Goal: Transaction & Acquisition: Purchase product/service

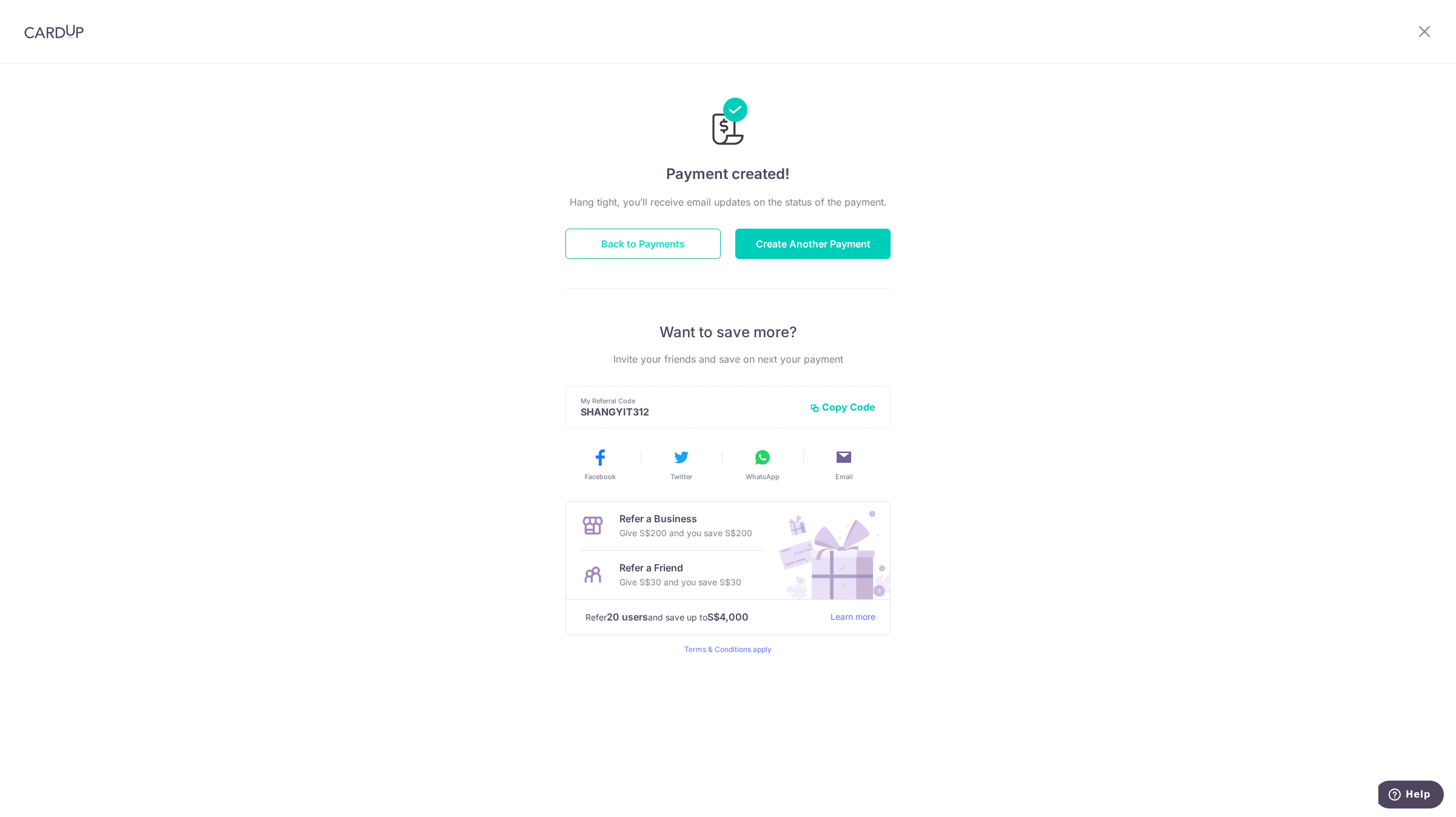
click at [669, 247] on button "Back to Payments" at bounding box center [643, 244] width 155 height 30
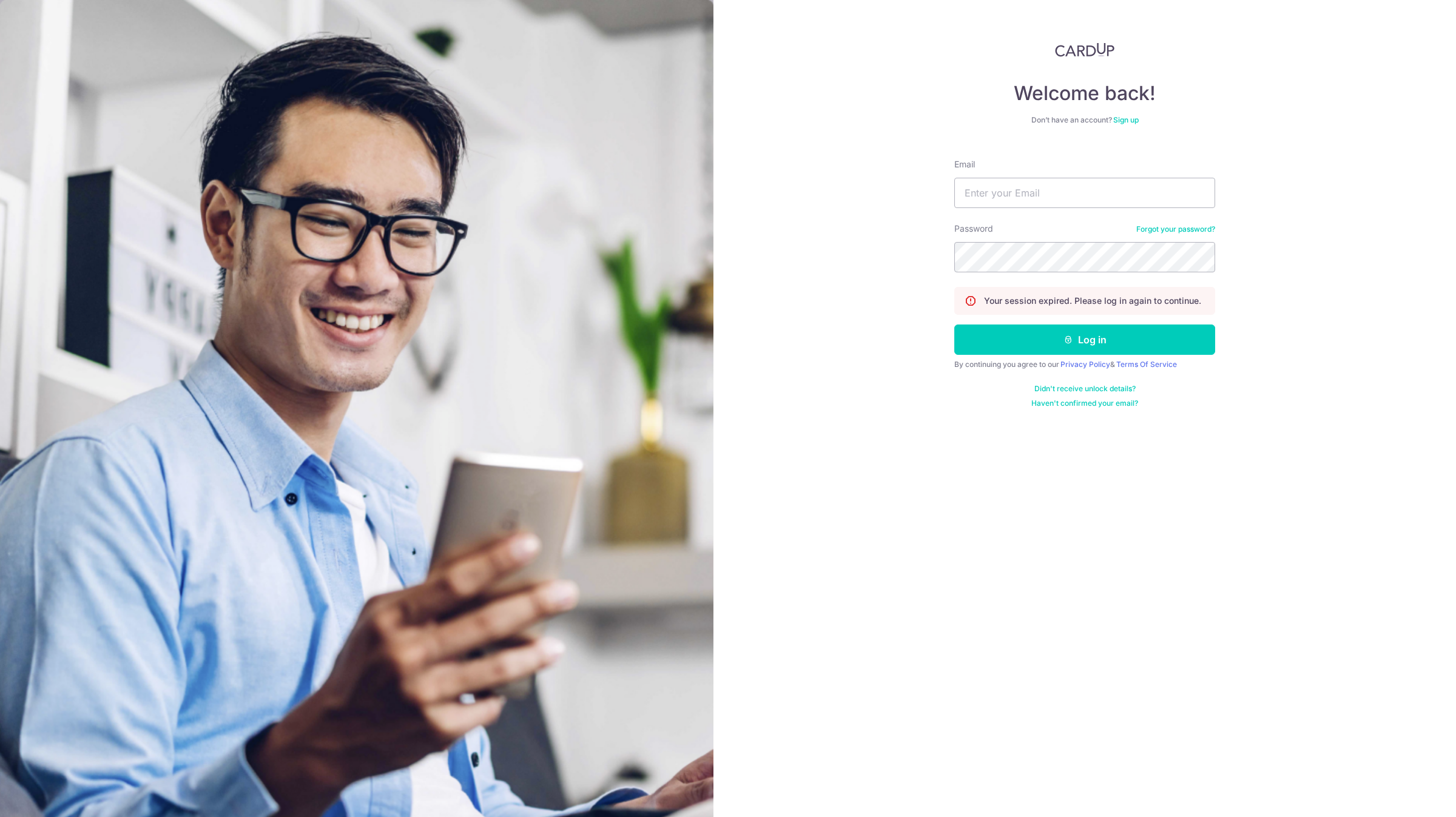
type input "account@elitesprings.com"
click at [954, 325] on button "Log in" at bounding box center [1084, 339] width 261 height 30
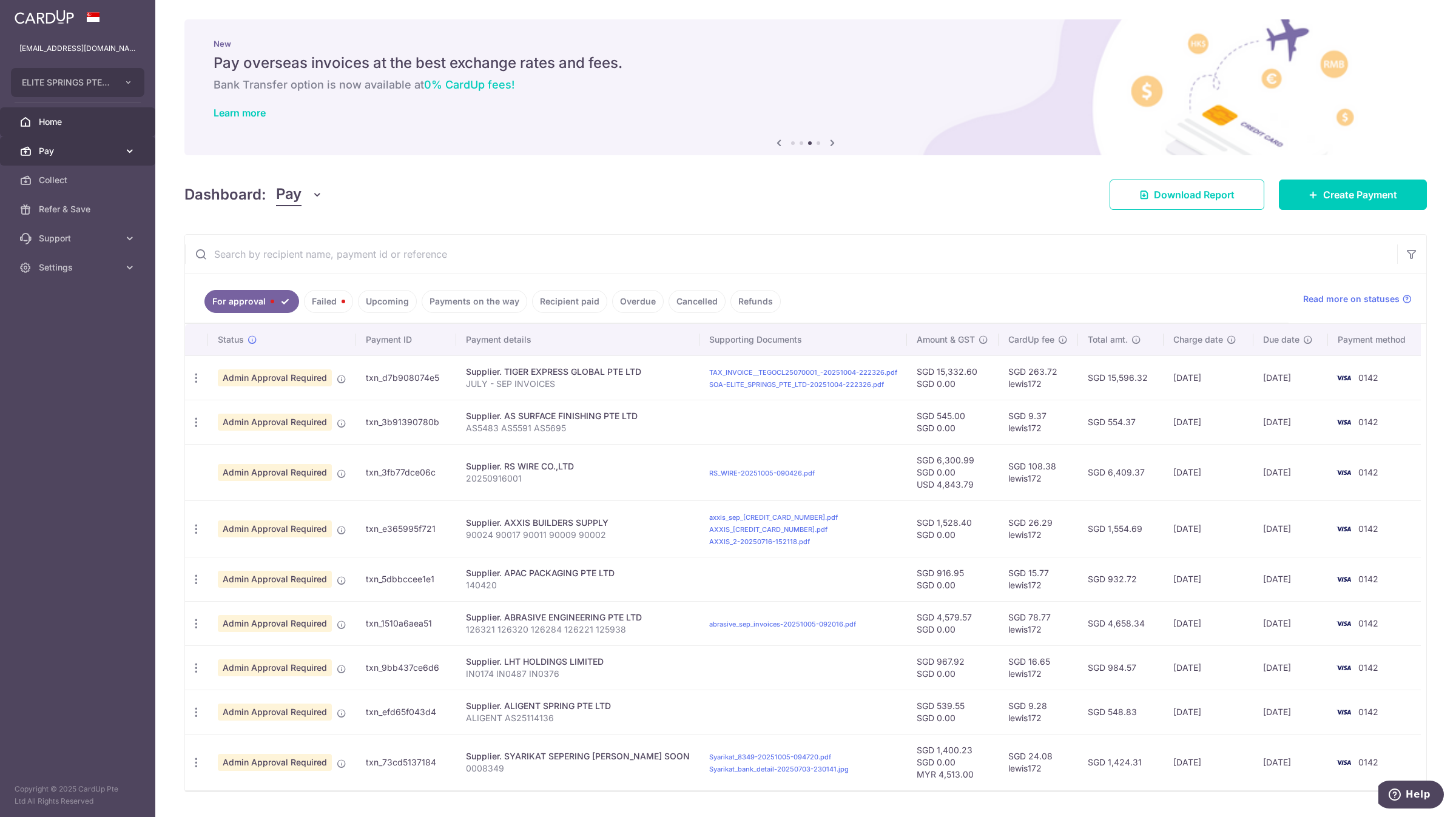
click at [103, 150] on span "Pay" at bounding box center [78, 151] width 80 height 12
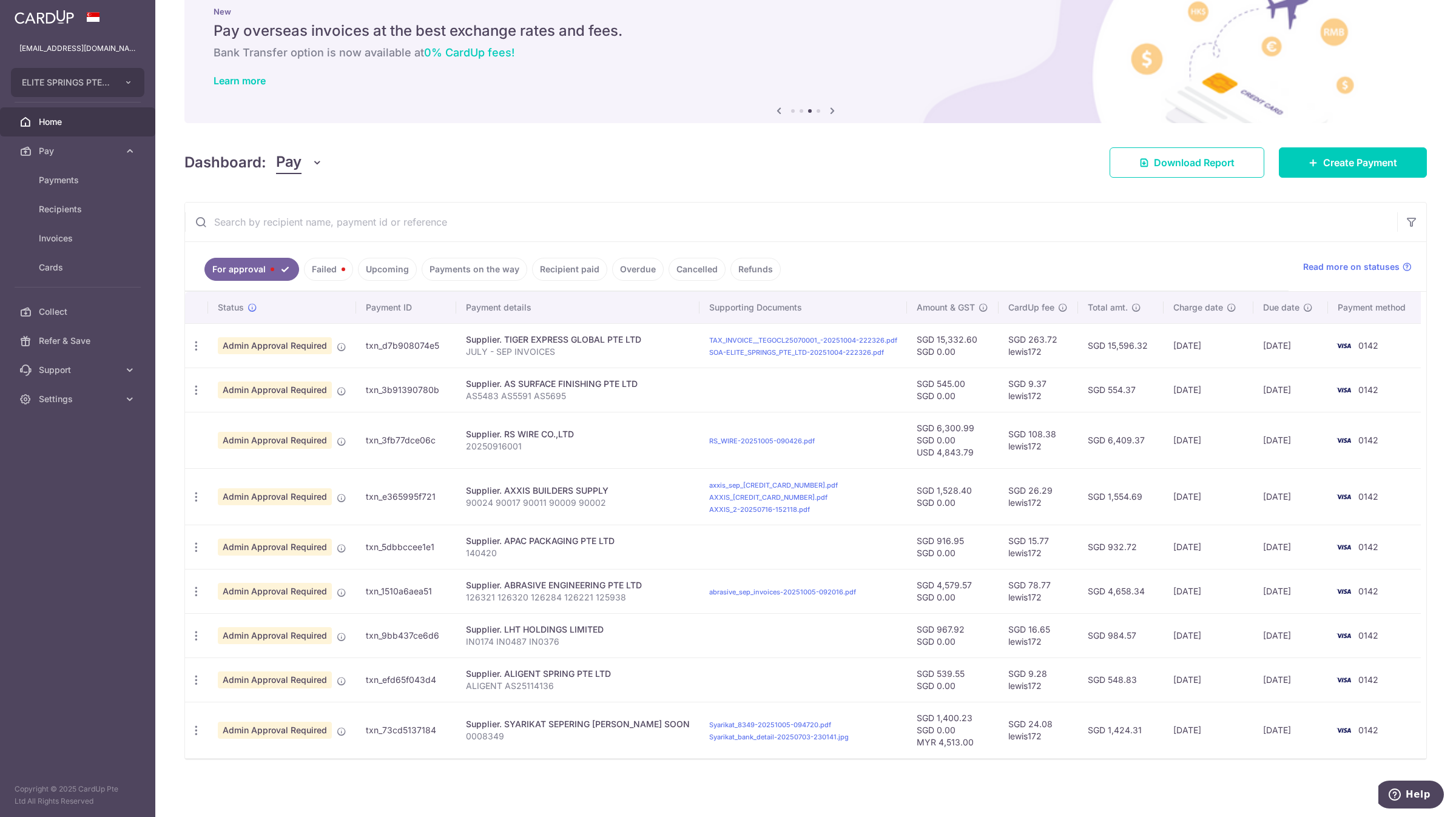
scroll to position [41, 0]
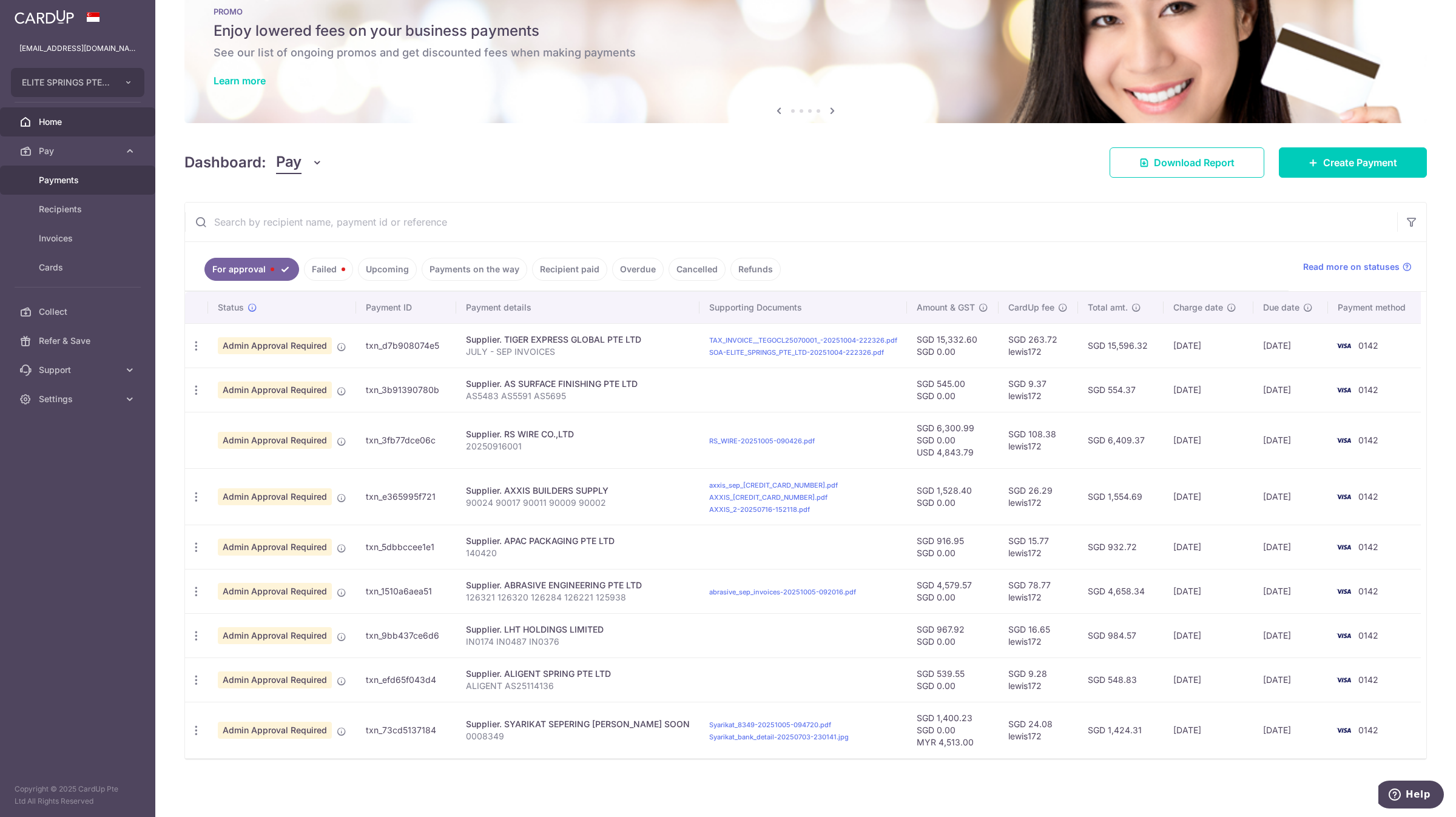
click at [107, 185] on span "Payments" at bounding box center [78, 180] width 80 height 12
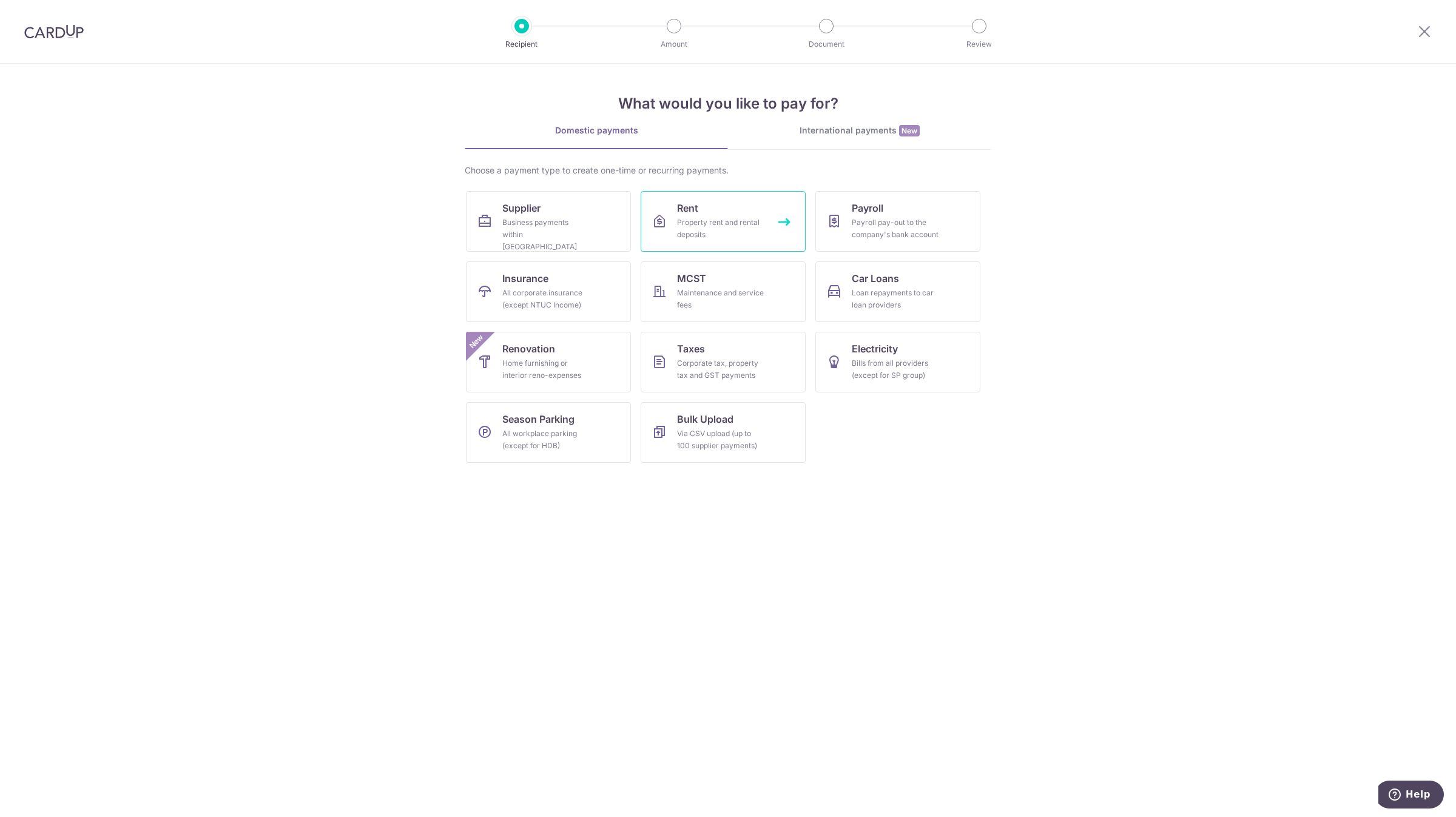
click at [689, 226] on div "Property rent and rental deposits" at bounding box center [721, 228] width 87 height 24
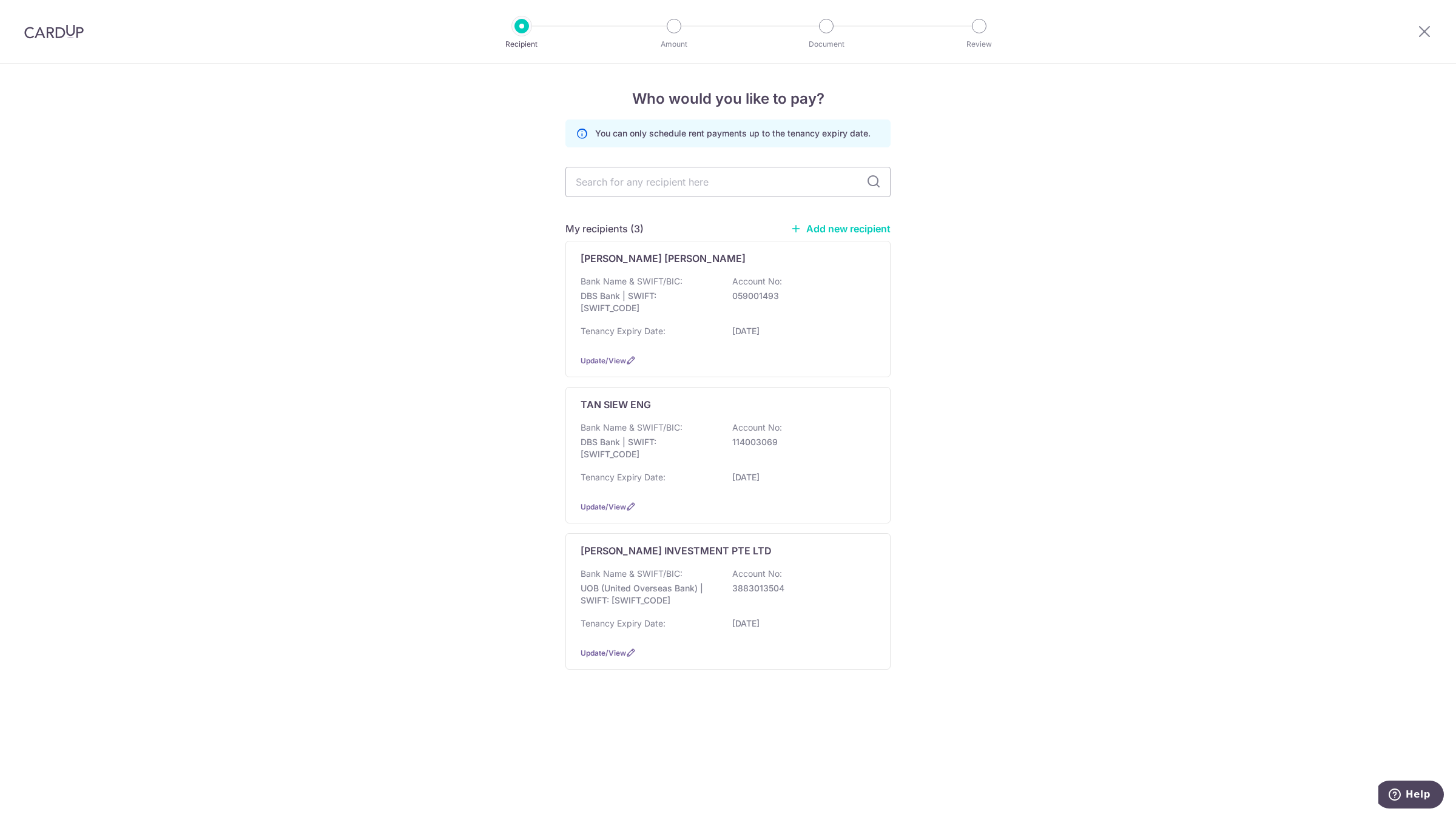
click at [47, 37] on img at bounding box center [54, 31] width 60 height 14
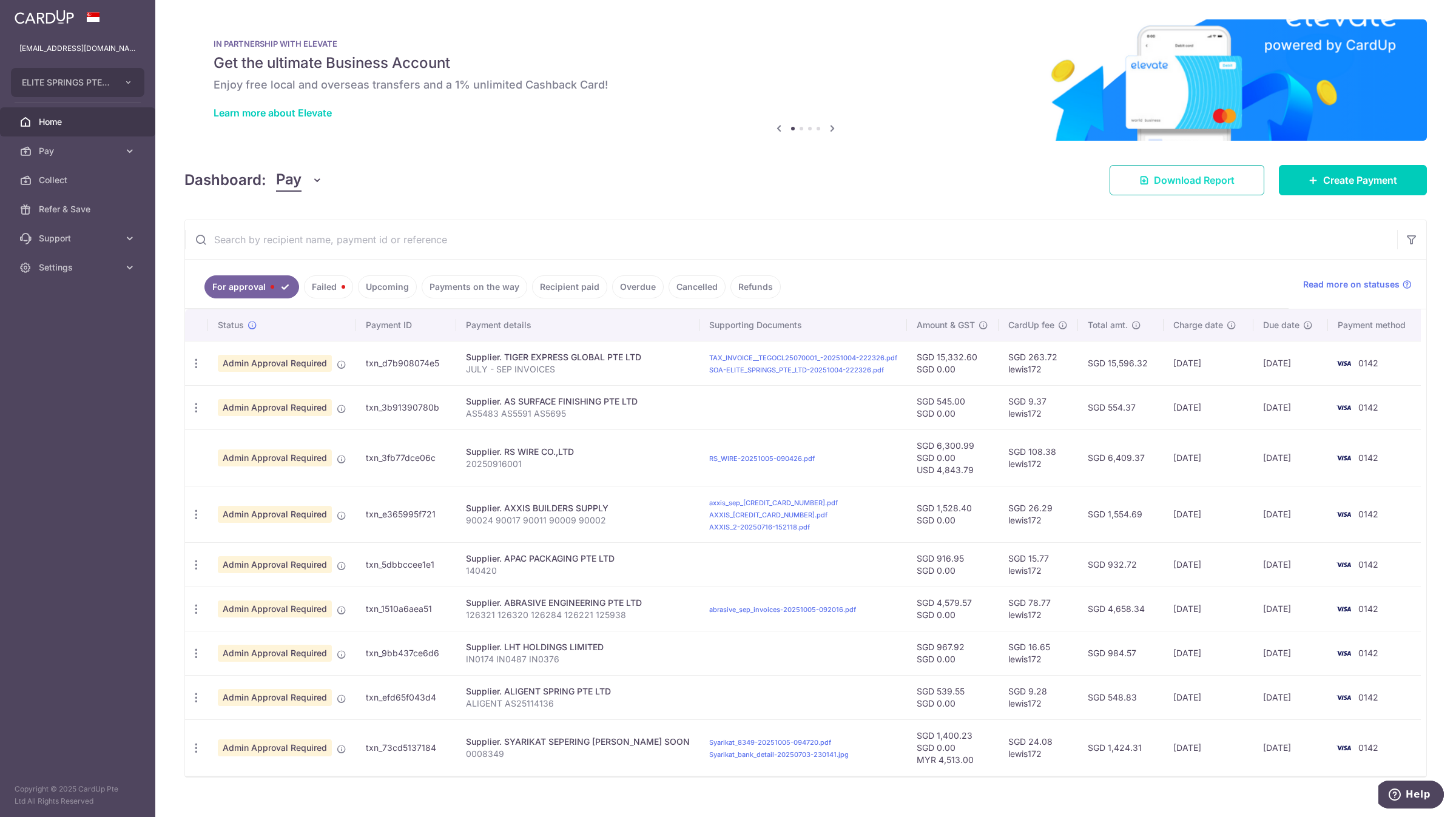
drag, startPoint x: 1185, startPoint y: 198, endPoint x: 1185, endPoint y: 181, distance: 17.0
click at [1185, 198] on div "× Pause Schedule Pause all future payments in this series Pause just this one p…" at bounding box center [806, 408] width 1301 height 817
click at [1185, 180] on span "Download Report" at bounding box center [1194, 180] width 81 height 14
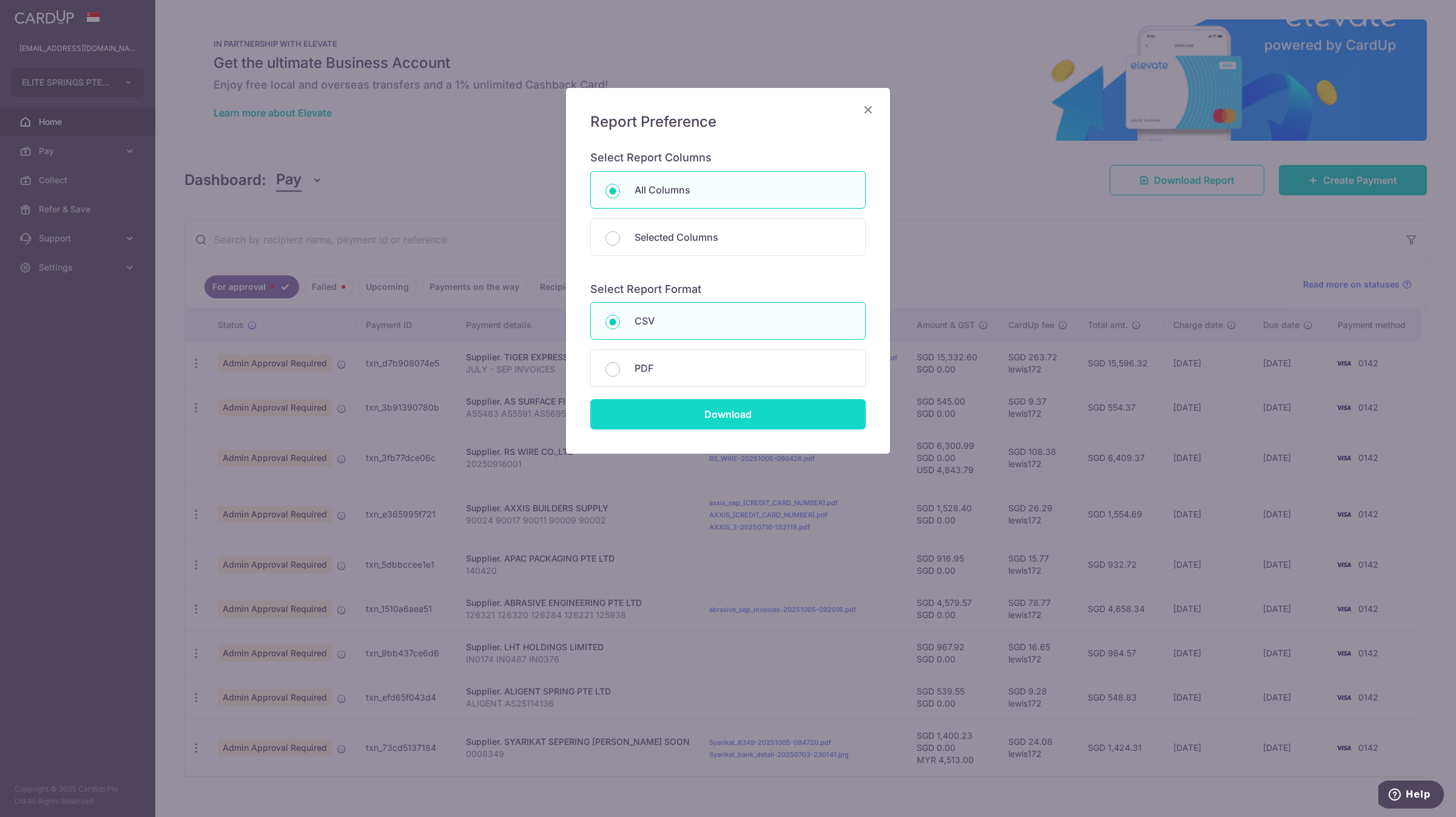
click at [697, 418] on input "Download" at bounding box center [728, 414] width 276 height 30
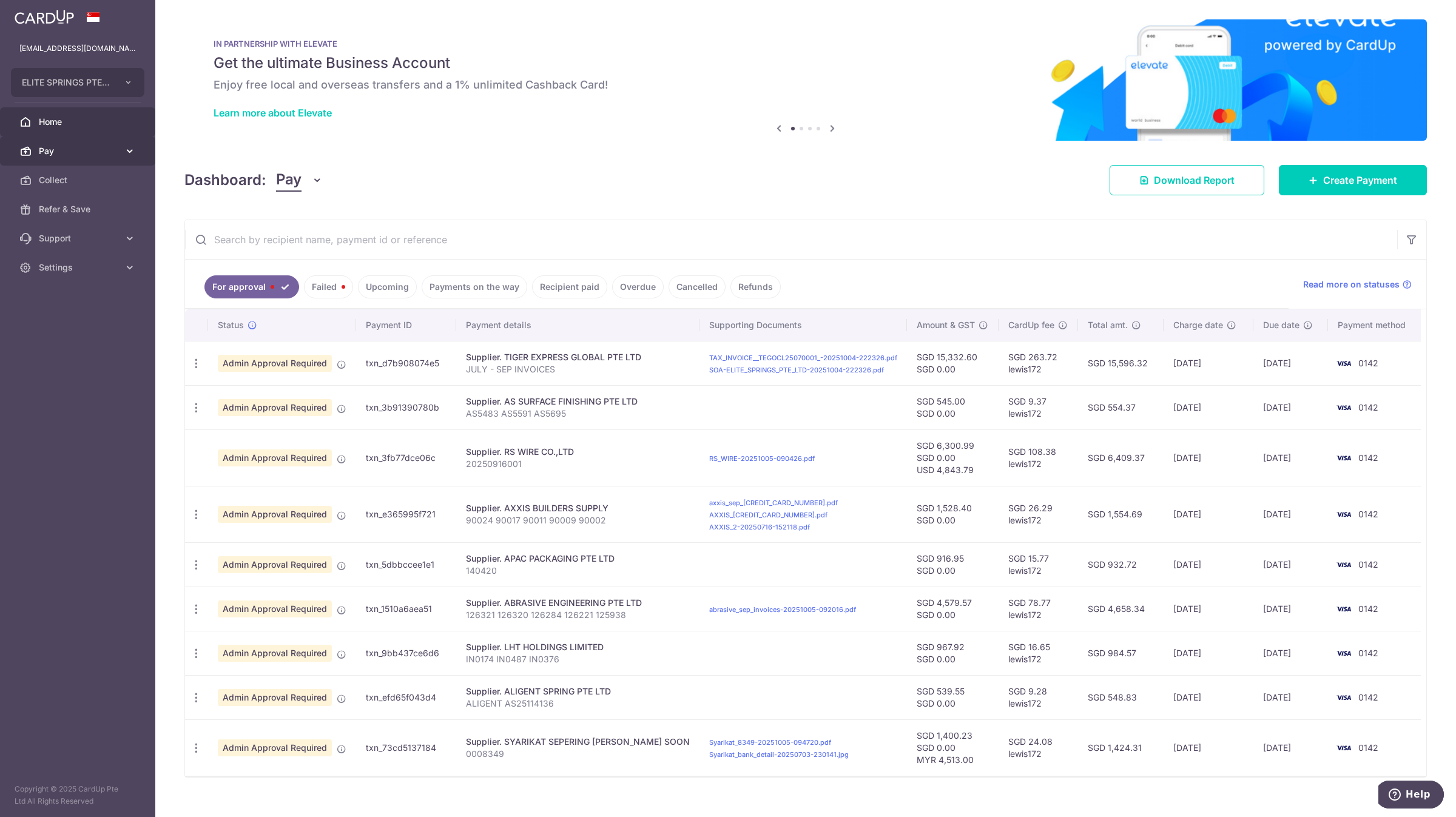
click at [104, 154] on span "Pay" at bounding box center [78, 151] width 80 height 12
click at [101, 186] on span "Payments" at bounding box center [78, 180] width 80 height 12
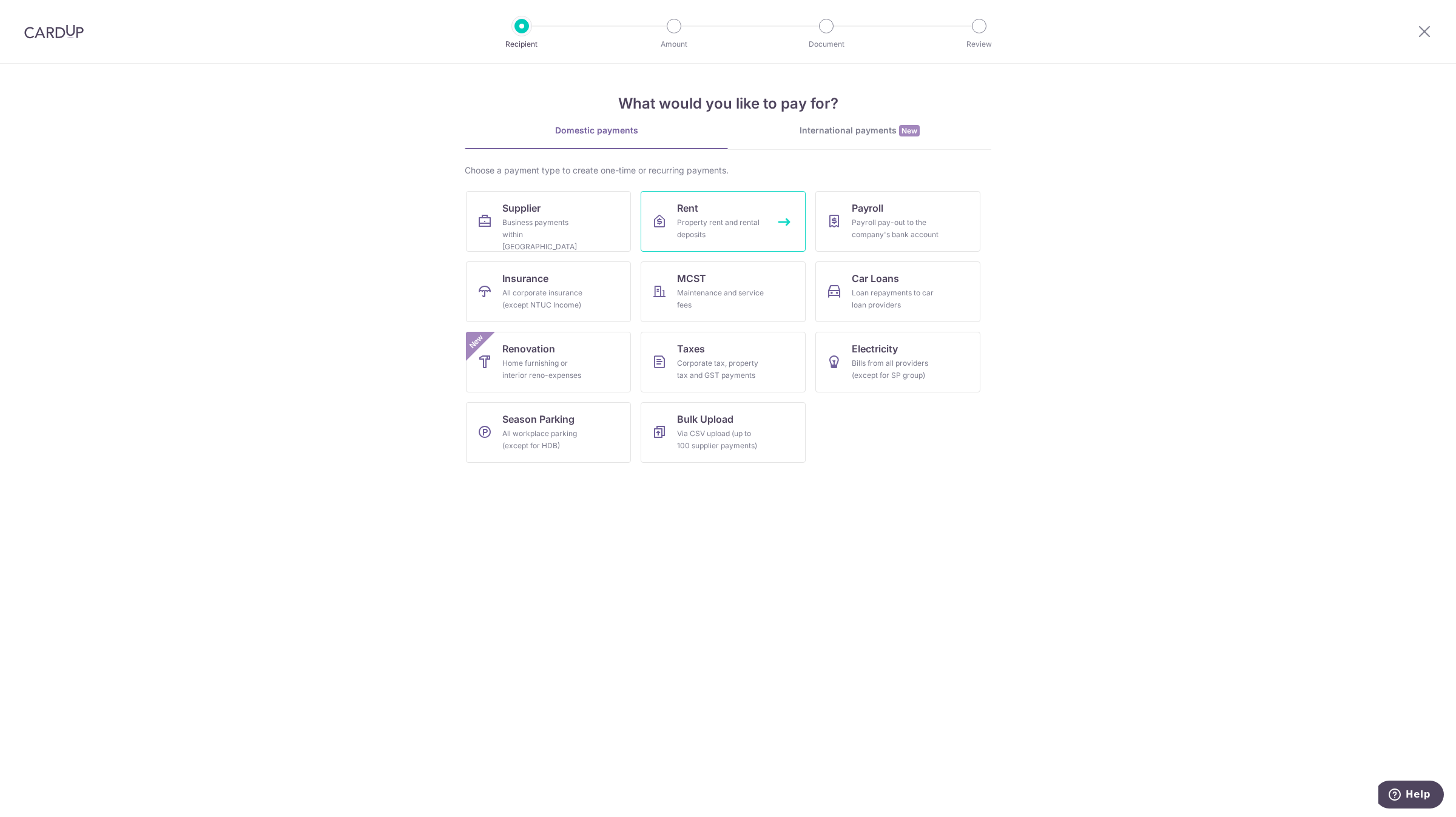
click at [741, 208] on link "Rent Property rent and rental deposits" at bounding box center [723, 221] width 165 height 61
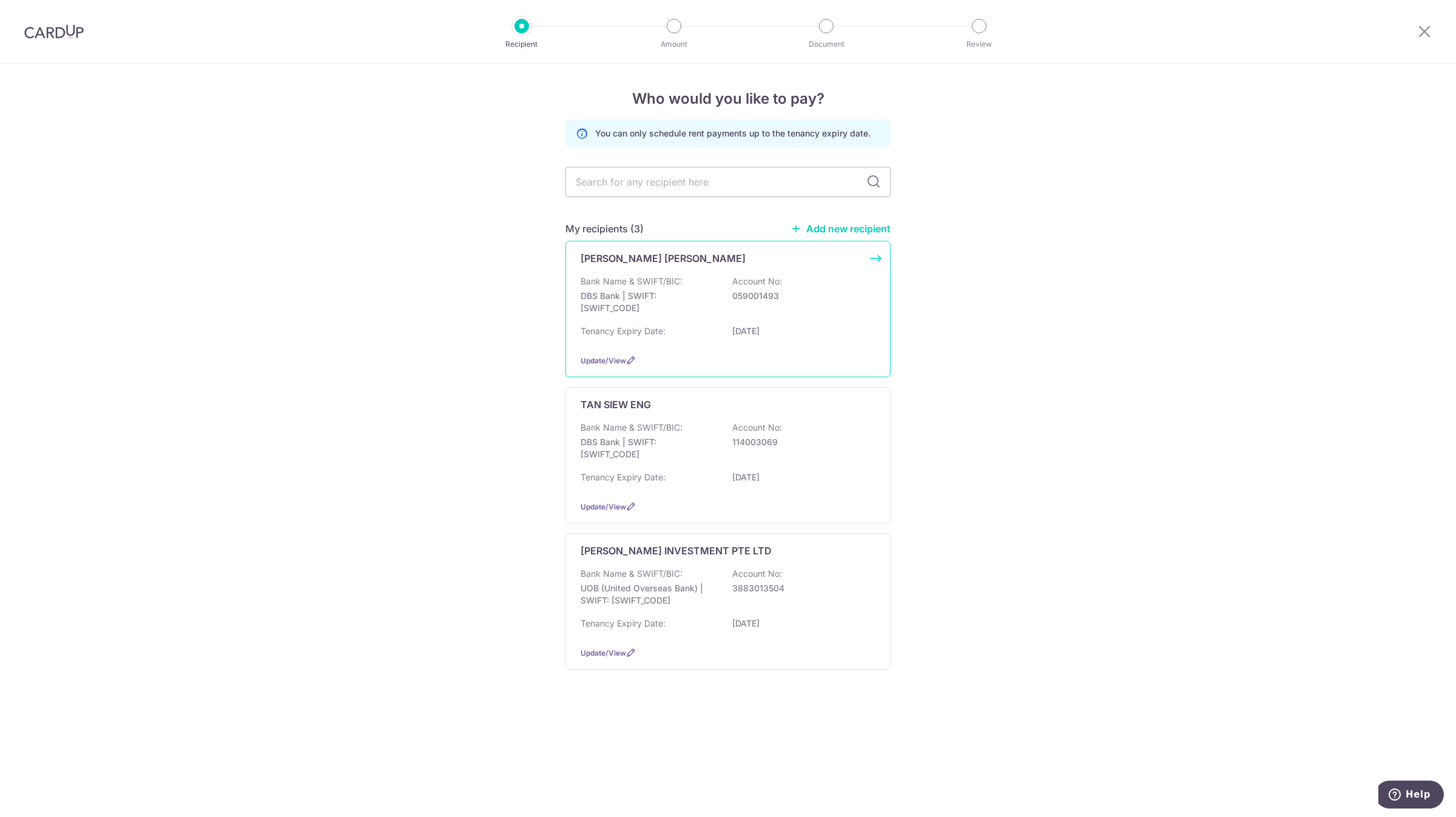
click at [699, 316] on div "Bank Name & SWIFT/BIC: DBS Bank | SWIFT: DBSSSGSGXXX Account No: 059001493" at bounding box center [728, 298] width 295 height 45
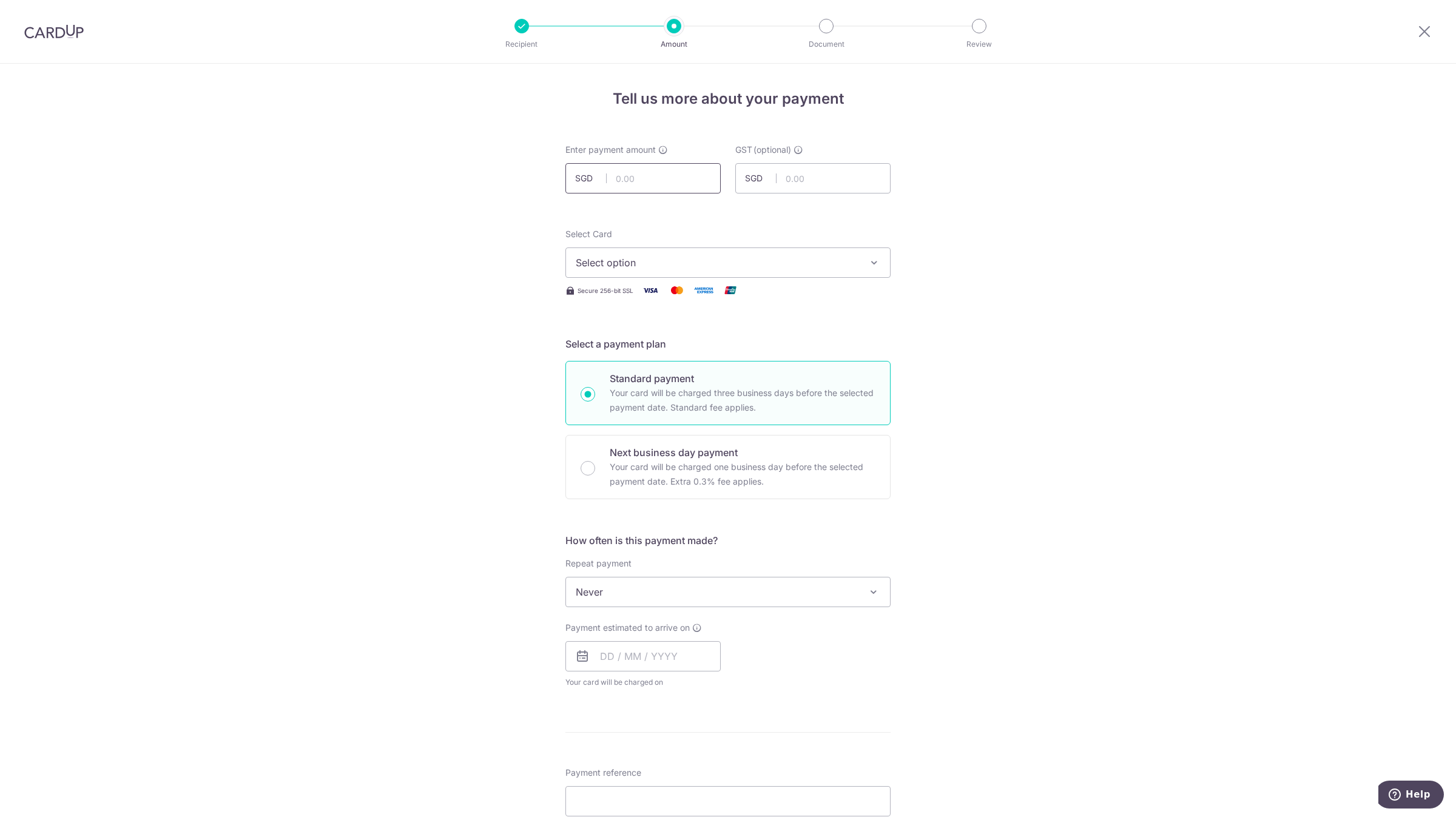
click at [659, 188] on input "text" at bounding box center [643, 178] width 155 height 30
paste input "1700"
type input "1,700.00"
type input "0.00"
click at [726, 269] on span "Select option" at bounding box center [717, 262] width 283 height 14
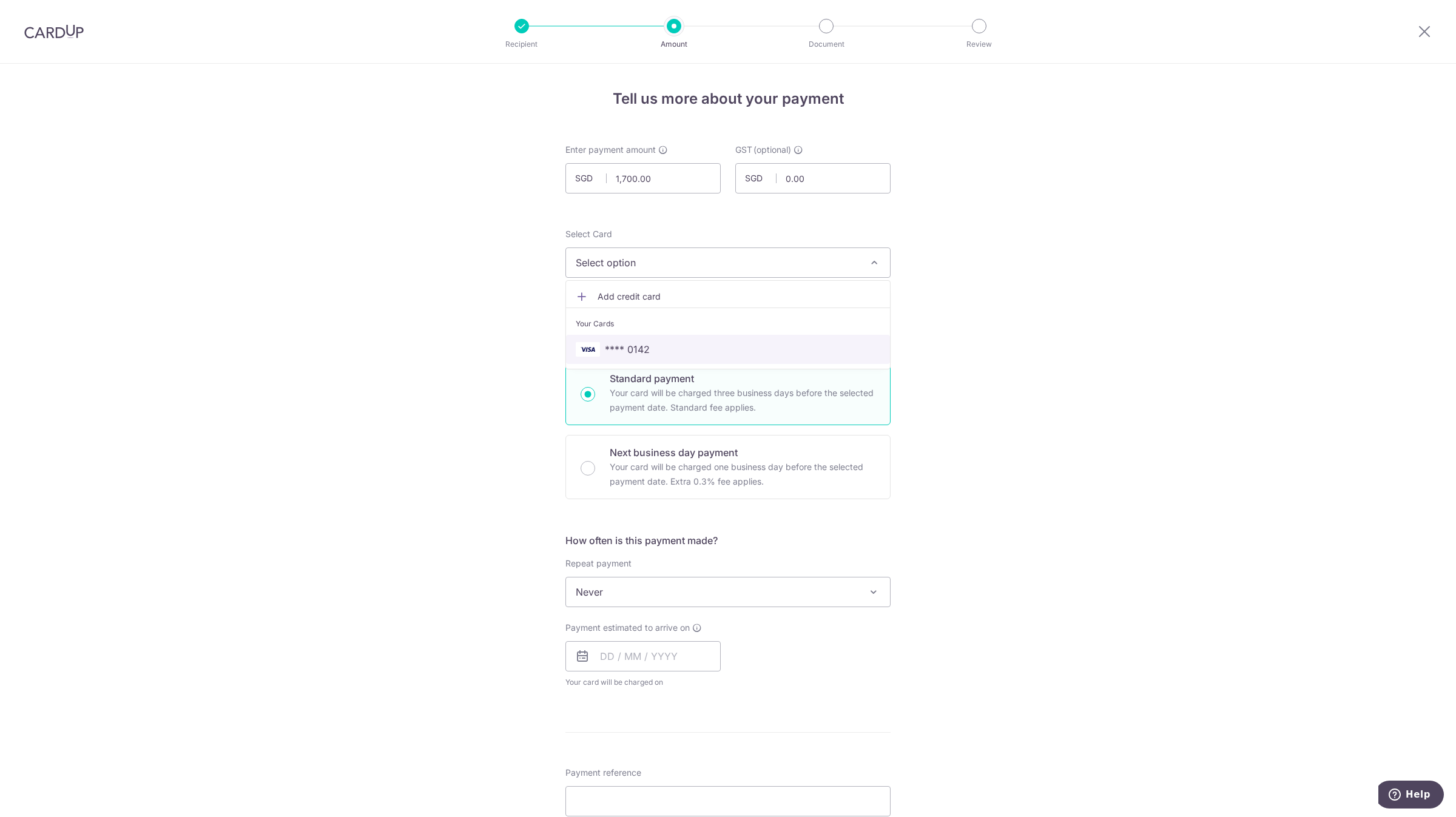
click at [707, 343] on span "**** 0142" at bounding box center [728, 349] width 305 height 14
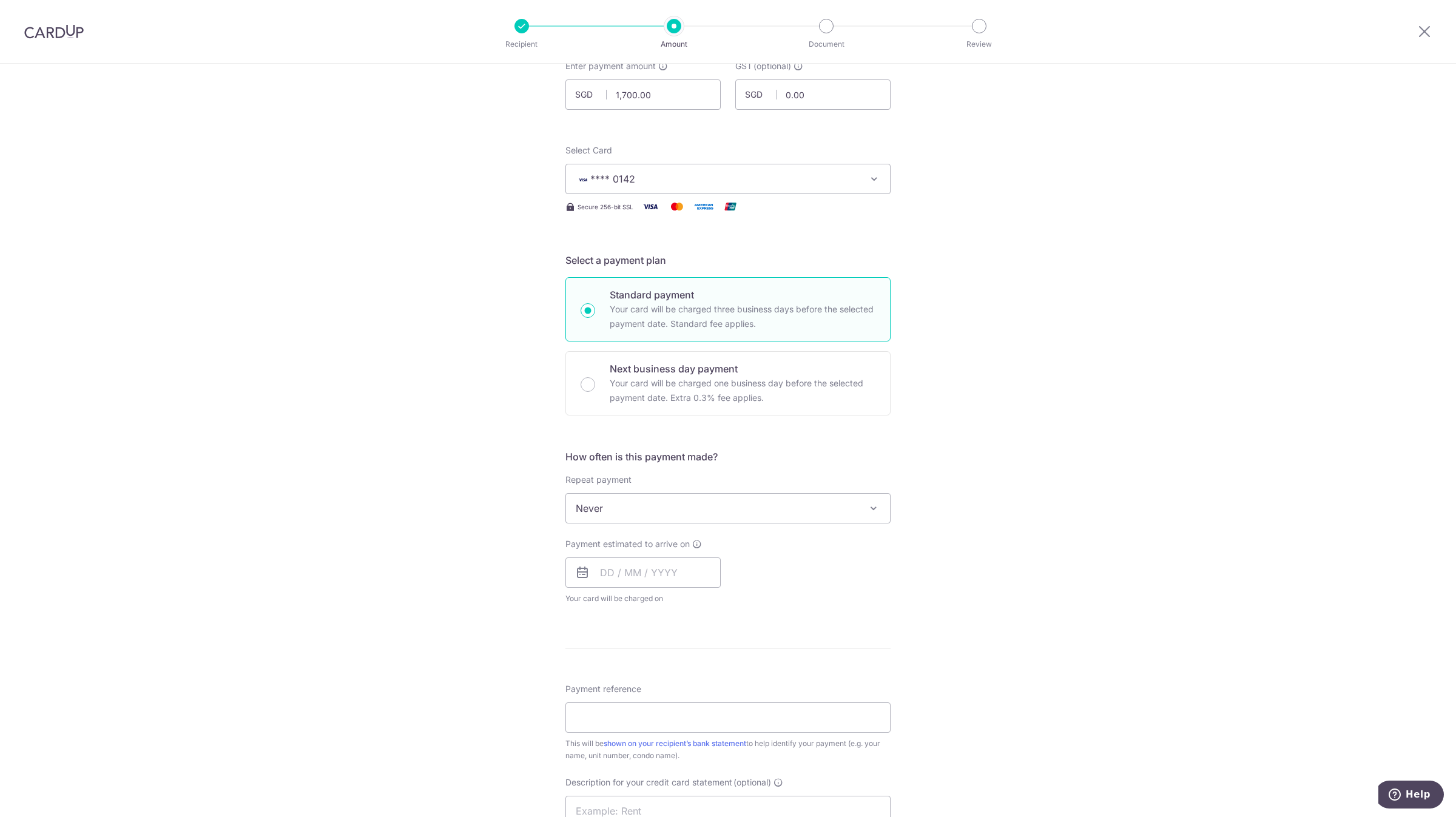
scroll to position [273, 0]
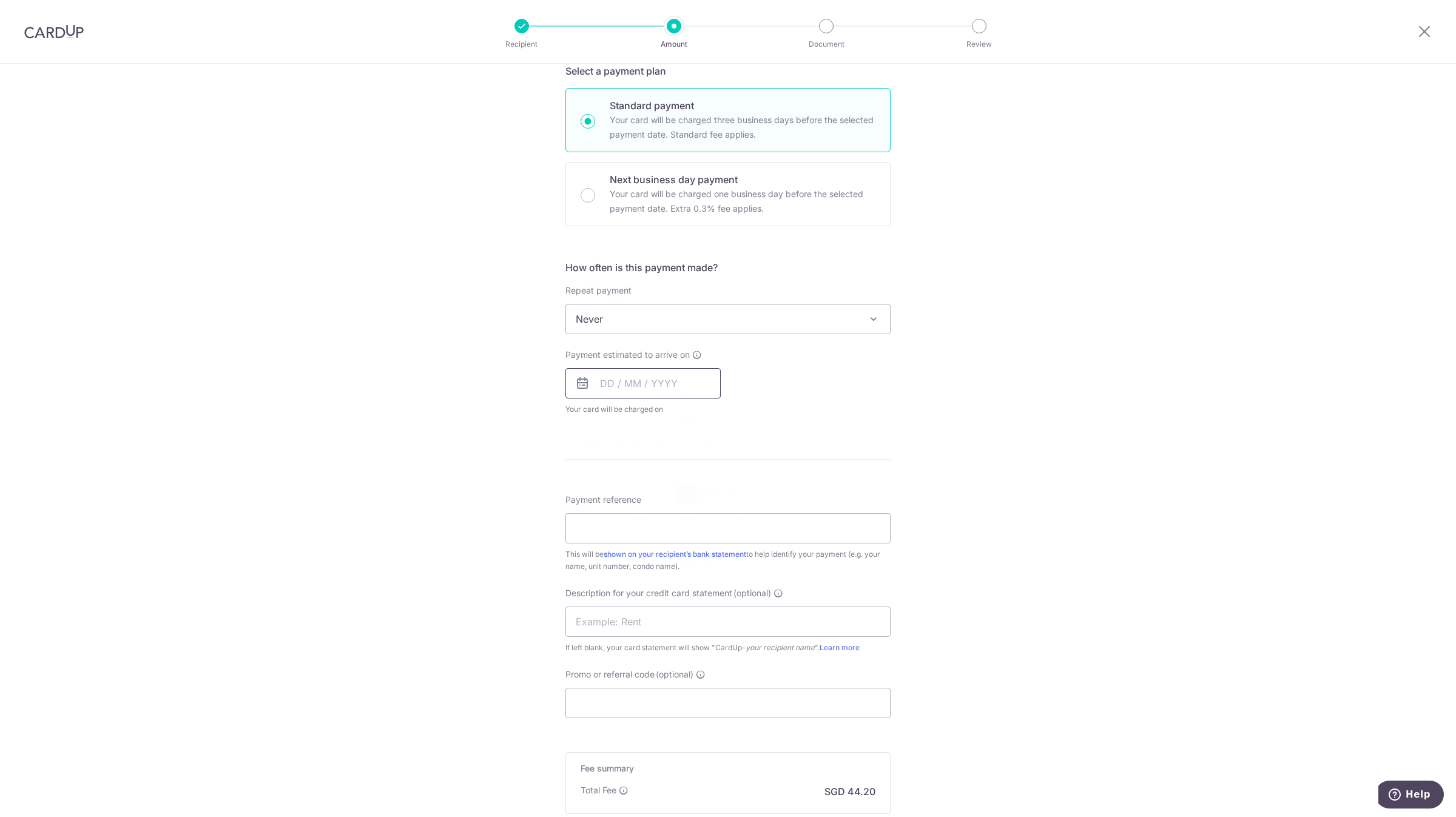
click at [618, 384] on input "text" at bounding box center [643, 383] width 155 height 30
click at [686, 494] on link "9" at bounding box center [687, 493] width 19 height 19
type input "[DATE]"
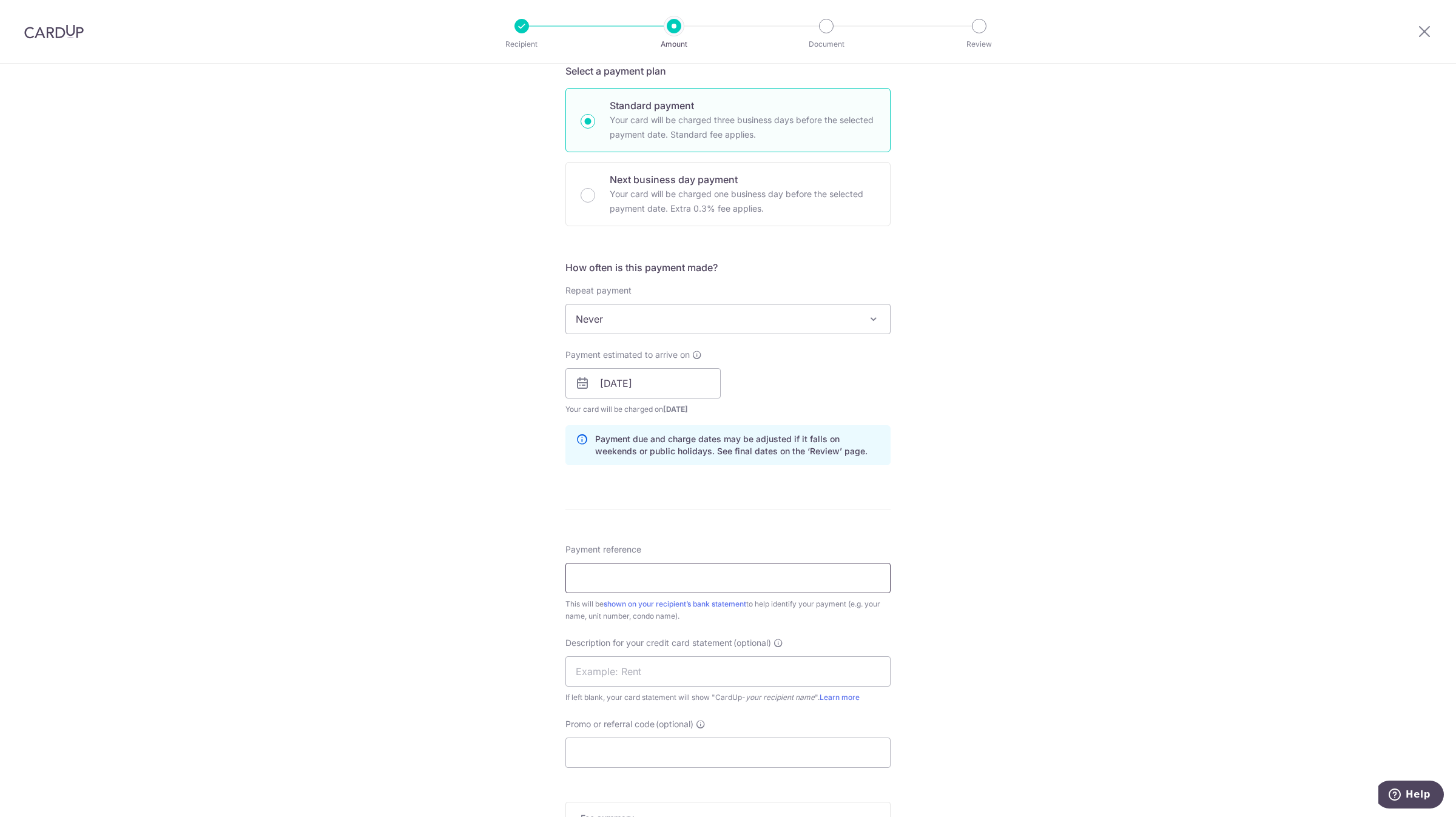
click at [605, 573] on input "Payment reference" at bounding box center [728, 578] width 325 height 30
type input "RENTAL OCT 25"
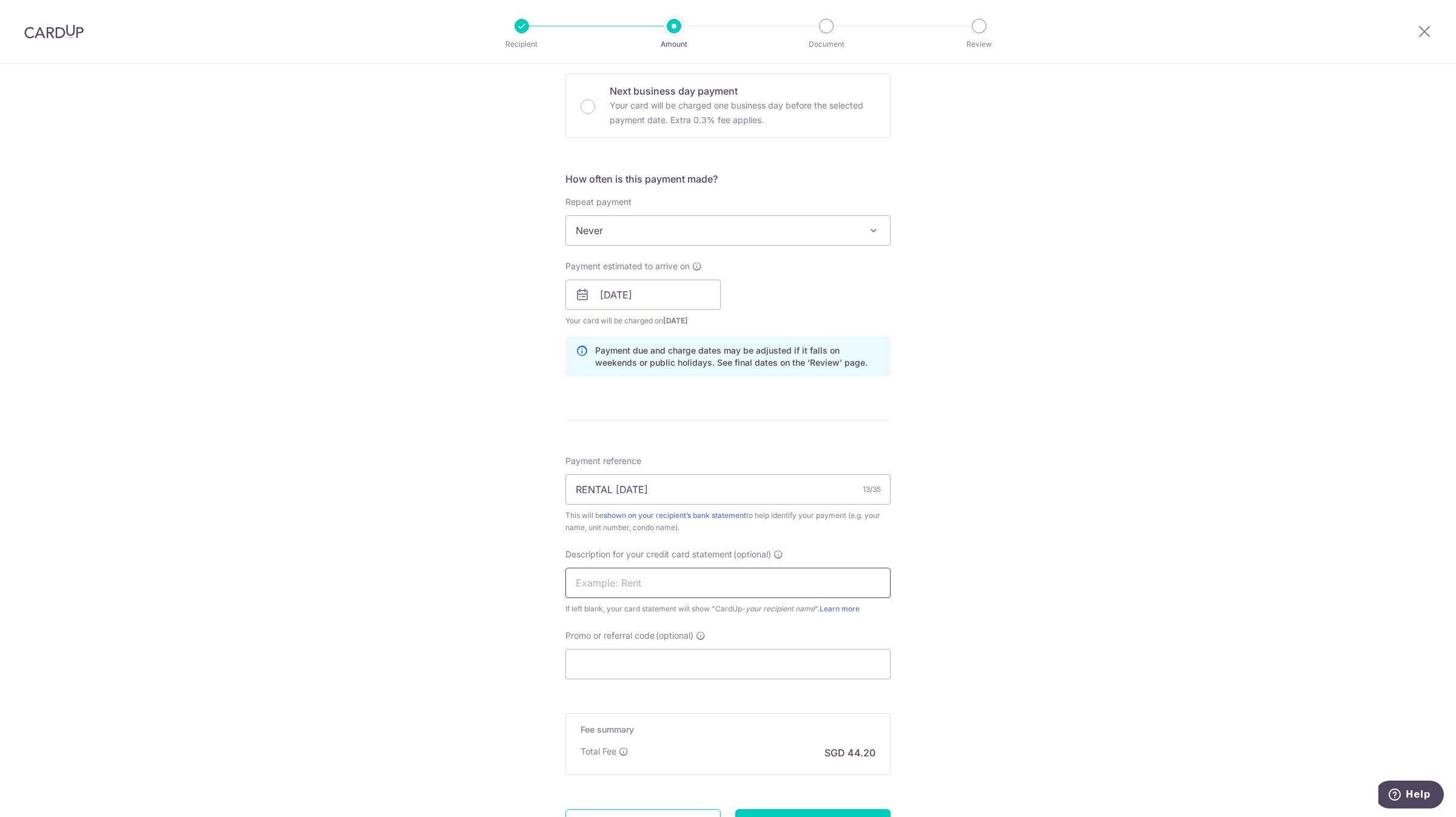
scroll to position [364, 0]
type input "RENTAL OCT 25"
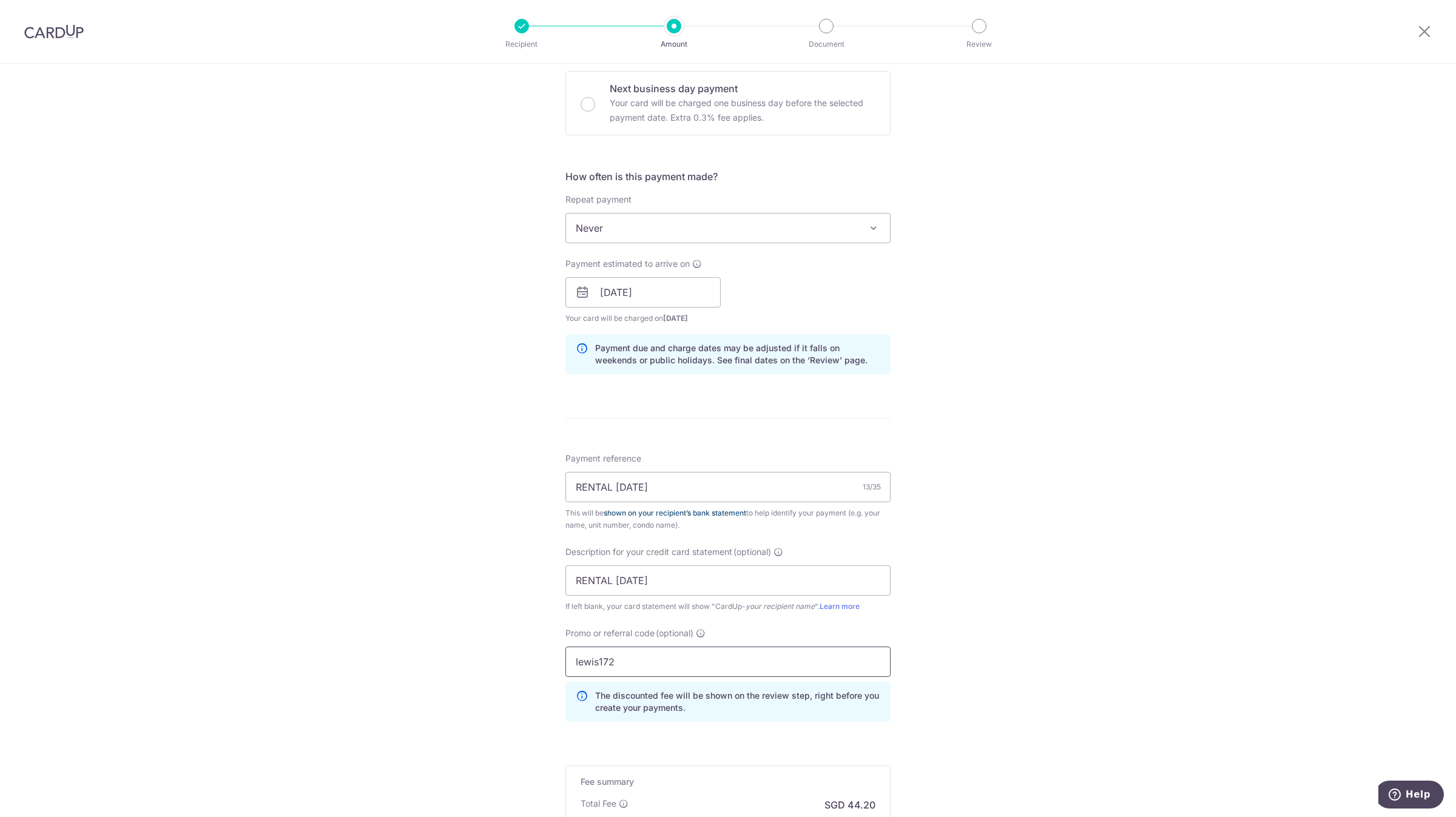
type input "lewis172"
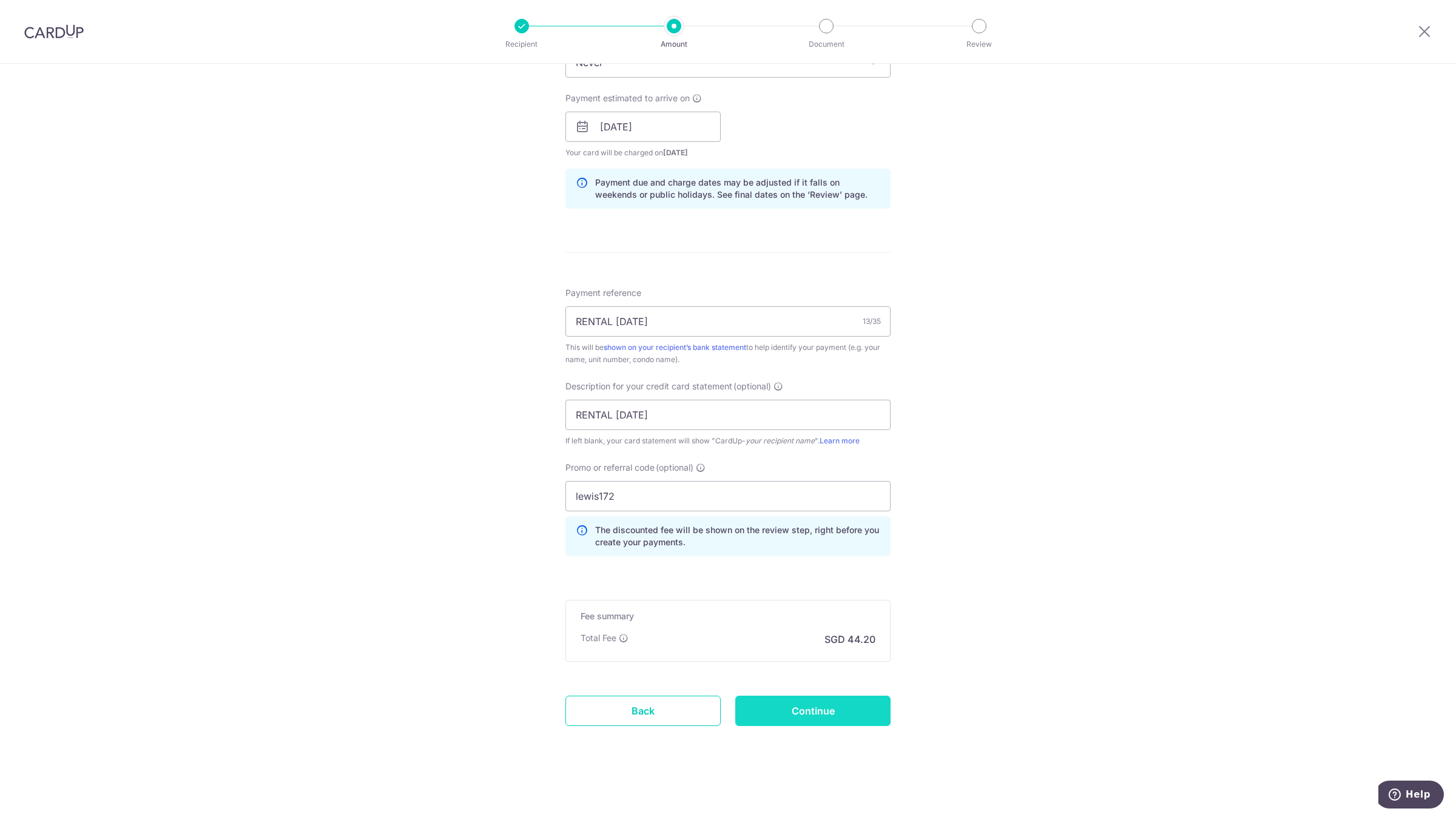
click at [748, 711] on input "Continue" at bounding box center [813, 711] width 155 height 30
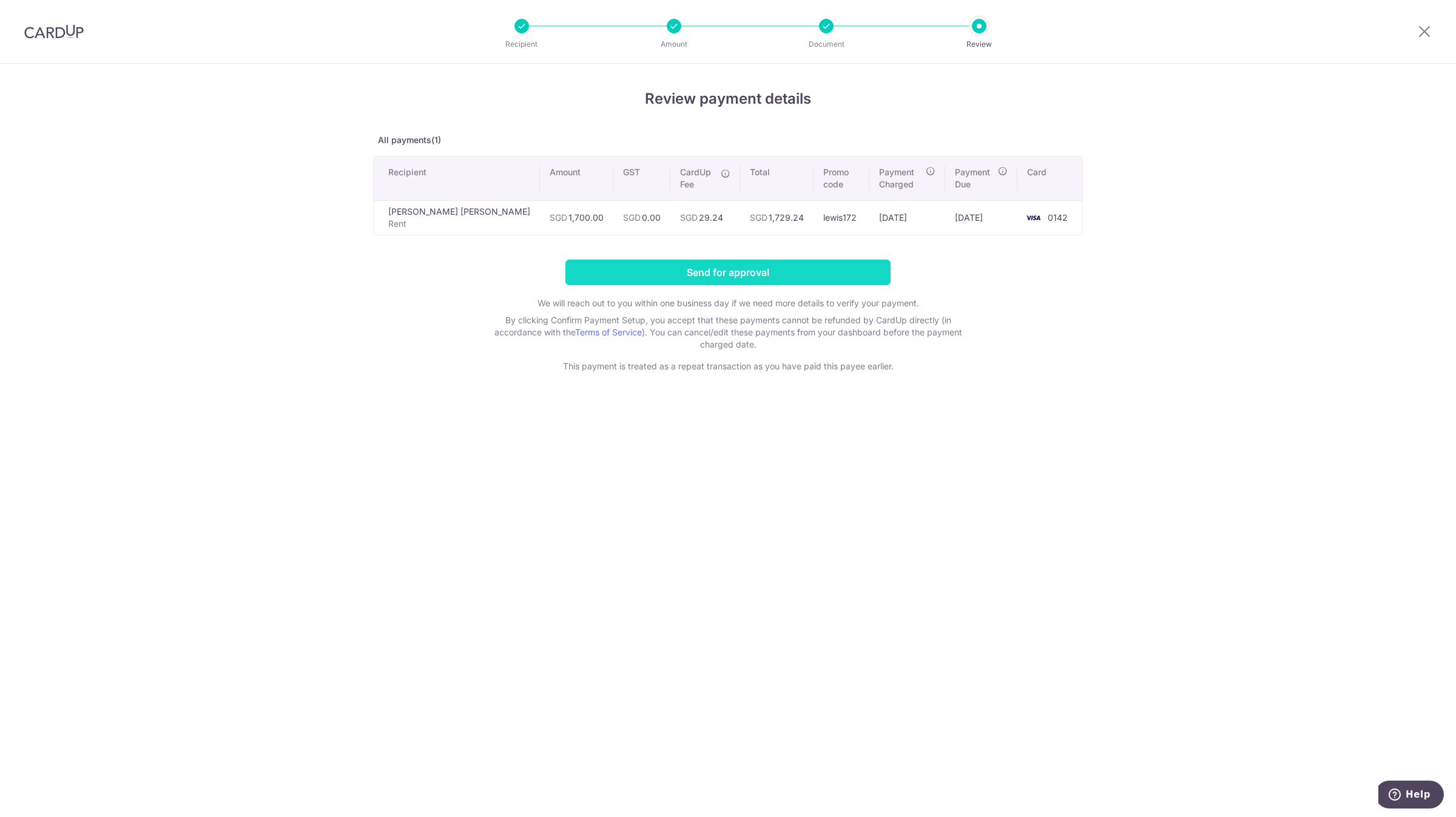
click at [815, 267] on input "Send for approval" at bounding box center [728, 272] width 325 height 25
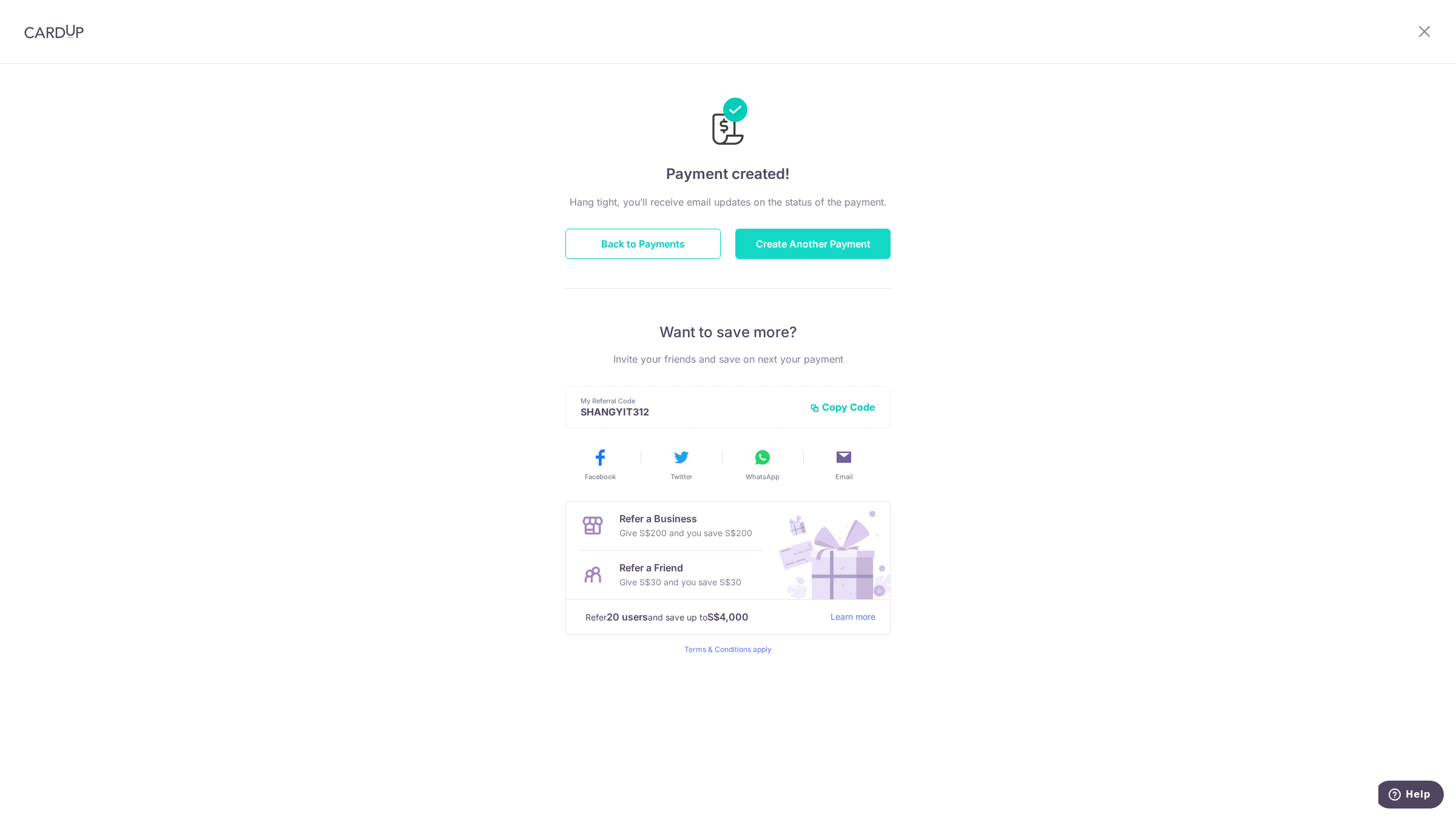
click at [804, 238] on button "Create Another Payment" at bounding box center [813, 244] width 155 height 30
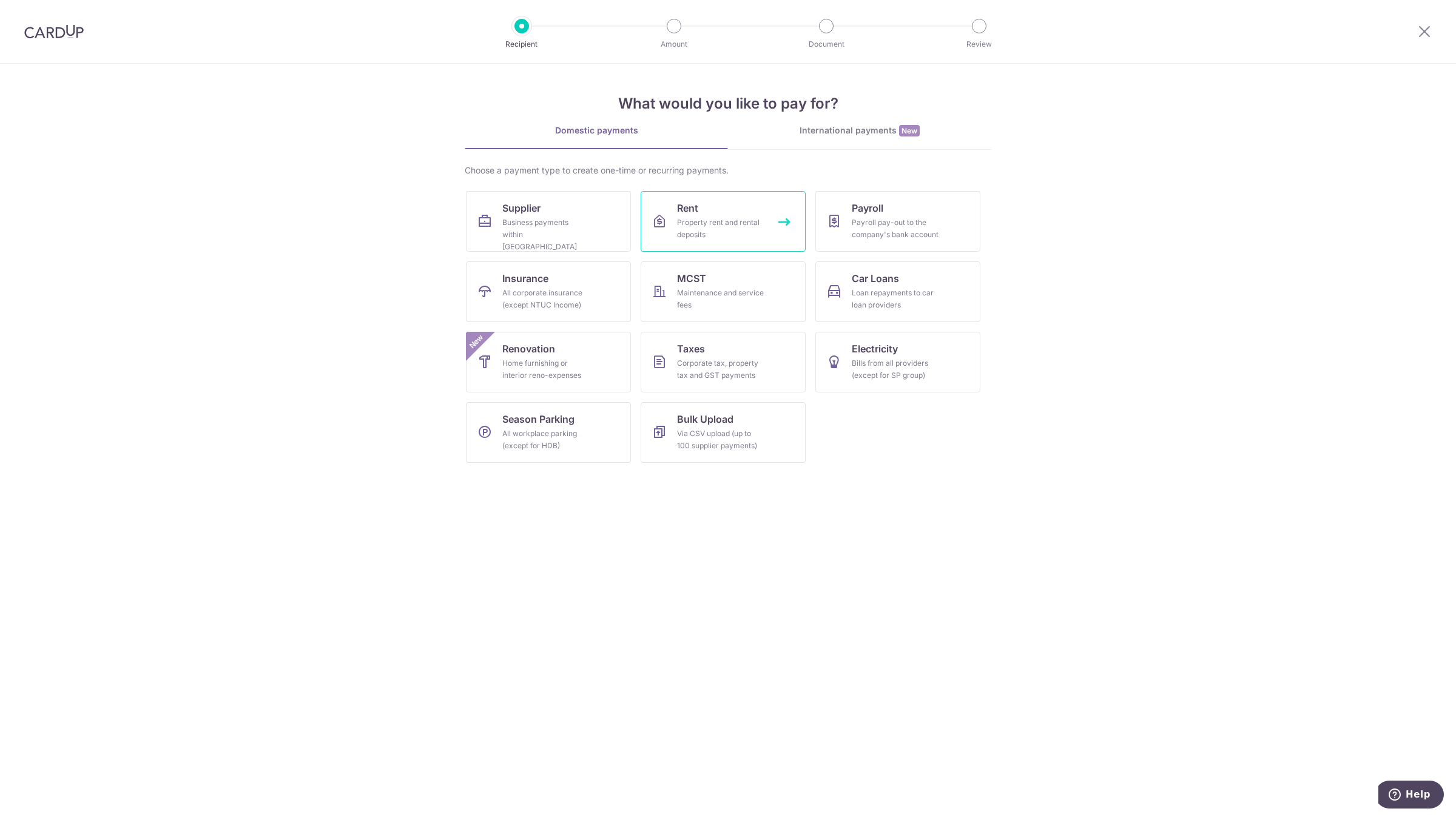
click at [705, 224] on div "Property rent and rental deposits" at bounding box center [721, 228] width 87 height 24
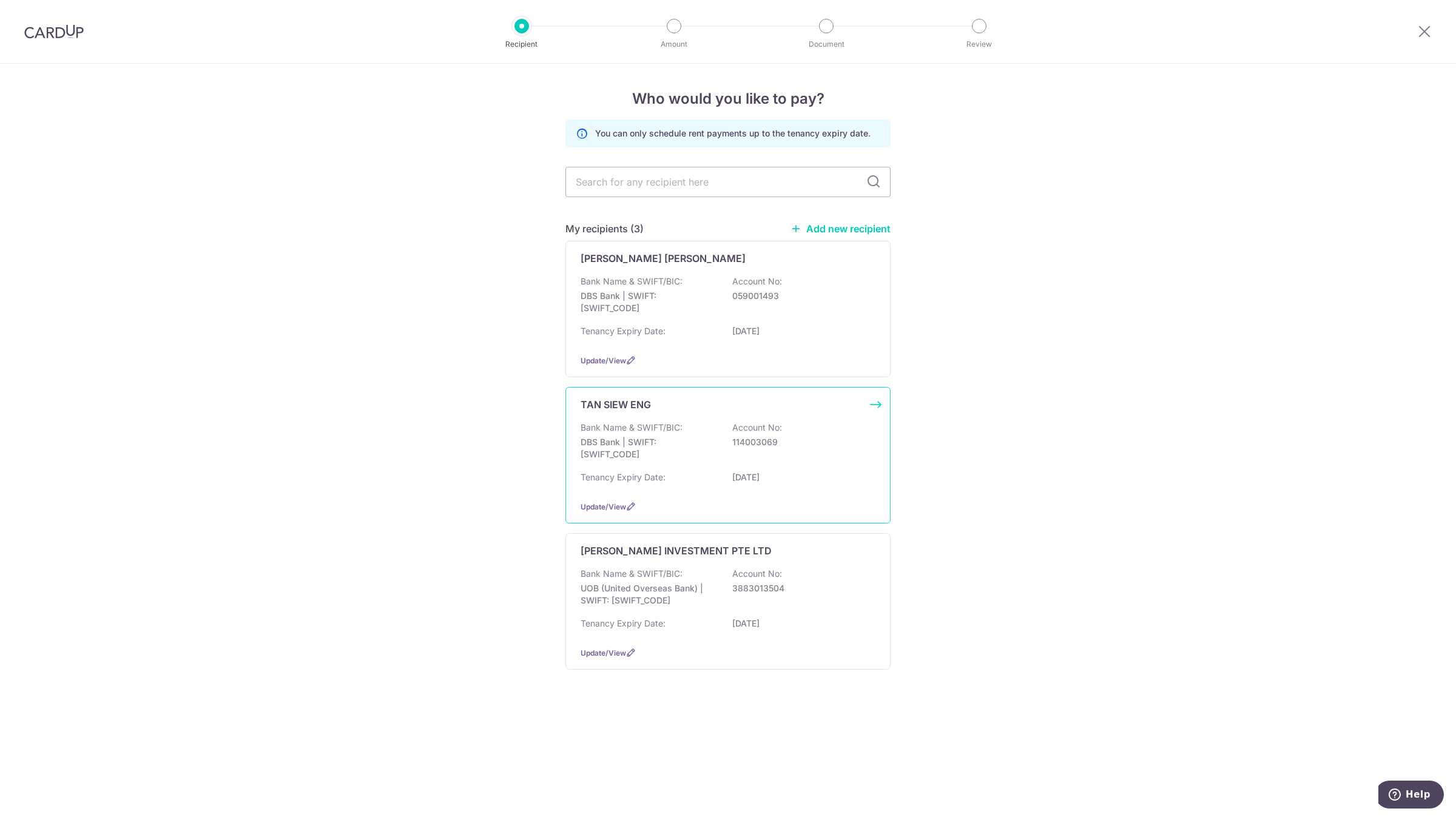
click at [674, 471] on div "Tenancy Expiry Date: 30/06/2027" at bounding box center [728, 481] width 295 height 19
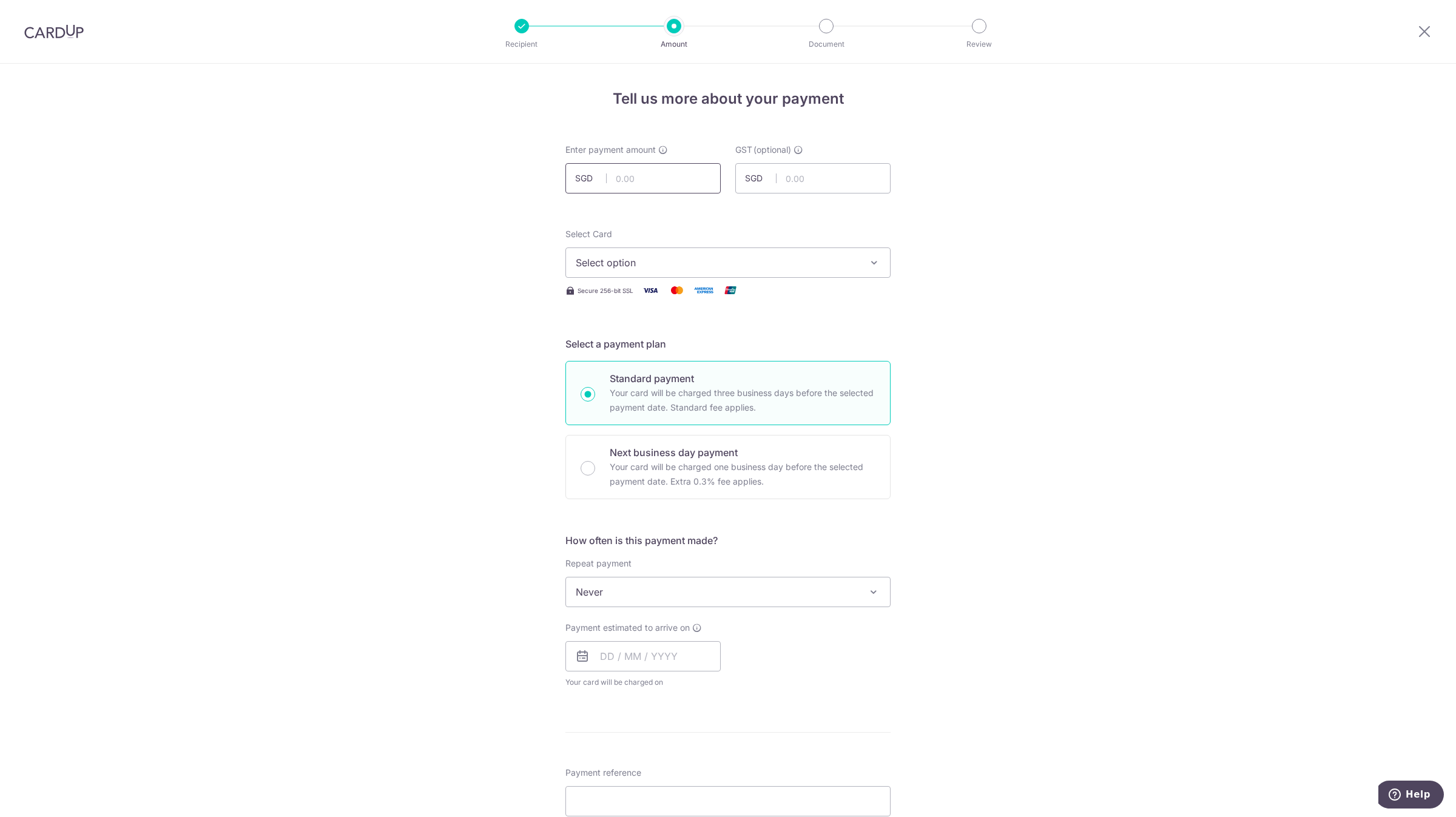
click at [669, 180] on input "text" at bounding box center [643, 178] width 155 height 30
type input "2,200.00"
type input "0.00"
click at [601, 263] on span "Select option" at bounding box center [717, 262] width 283 height 14
click at [619, 353] on span "**** 0142" at bounding box center [628, 349] width 45 height 14
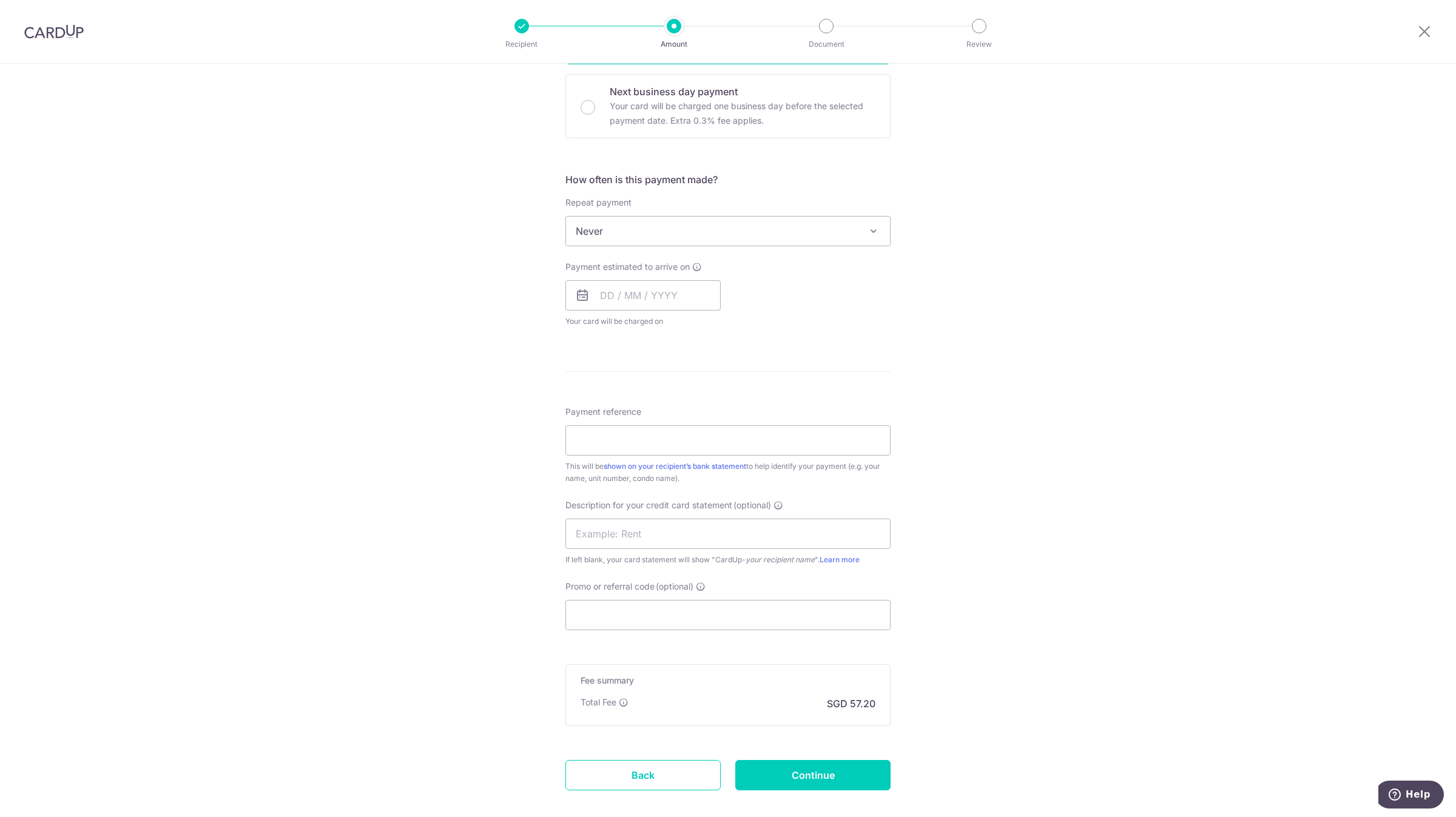
scroll to position [364, 0]
click at [655, 277] on input "text" at bounding box center [643, 292] width 155 height 30
drag, startPoint x: 687, startPoint y: 399, endPoint x: 489, endPoint y: 394, distance: 198.1
click at [687, 400] on link "9" at bounding box center [687, 402] width 19 height 19
type input "09/10/2025"
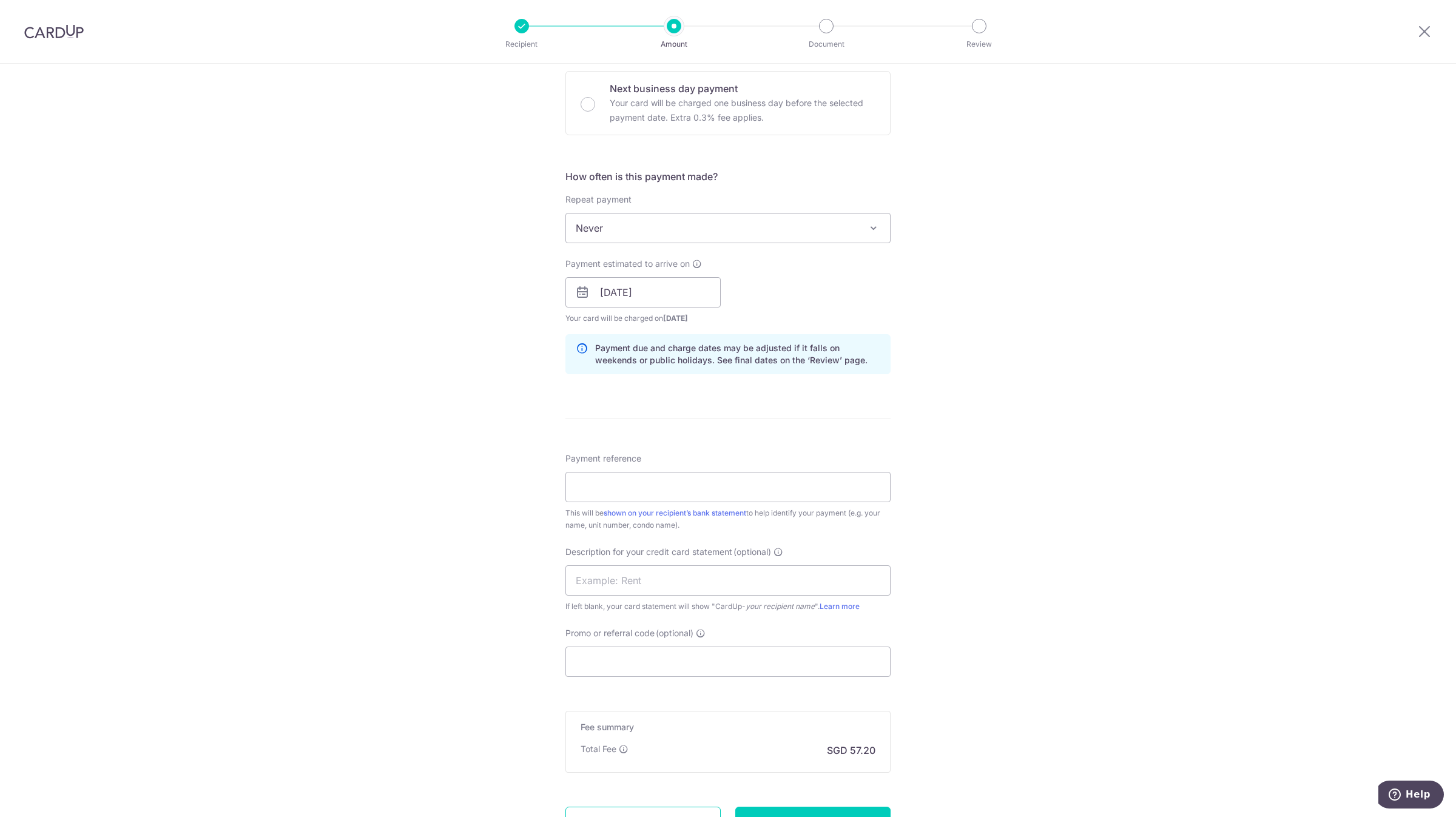
click at [476, 391] on div "Tell us more about your payment Enter payment amount SGD 2,200.00 2200.00 GST (…" at bounding box center [728, 313] width 1456 height 1228
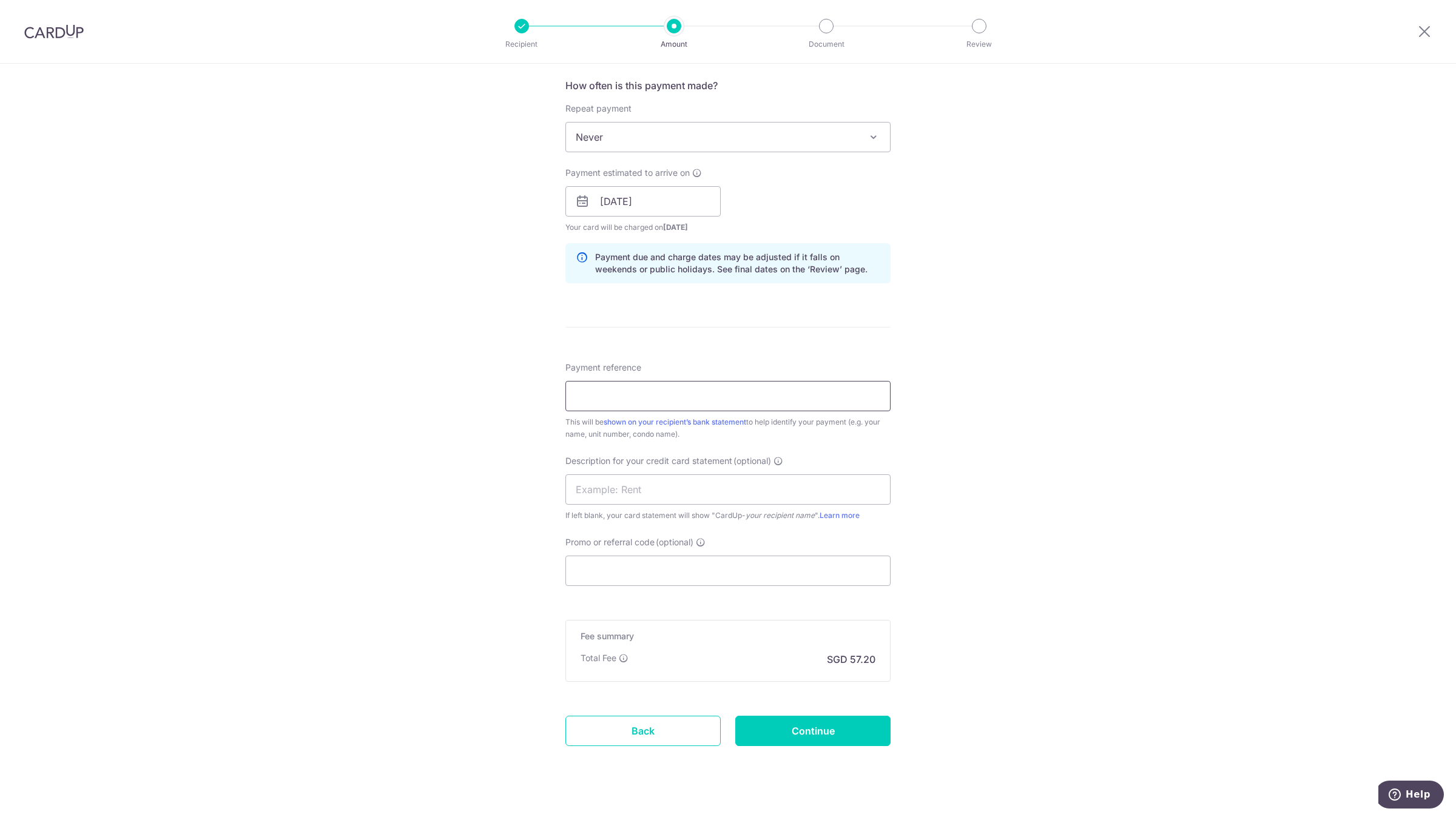
scroll to position [475, 0]
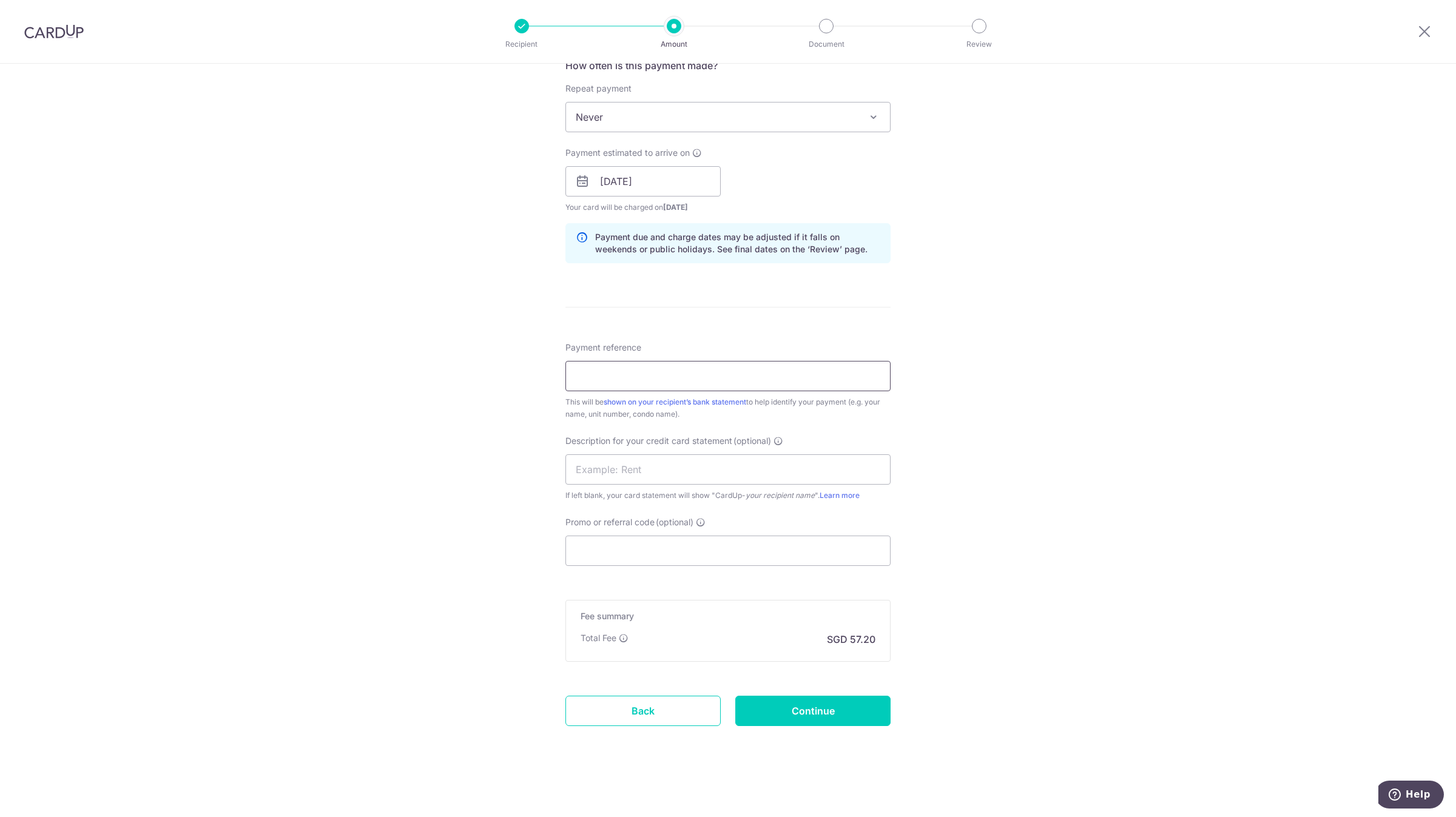
click at [626, 382] on input "Payment reference" at bounding box center [728, 376] width 325 height 30
type input "r"
type input "RENTAL OCT 25"
click at [655, 469] on input "text" at bounding box center [728, 469] width 325 height 30
paste input "RENTAL OCT 25"
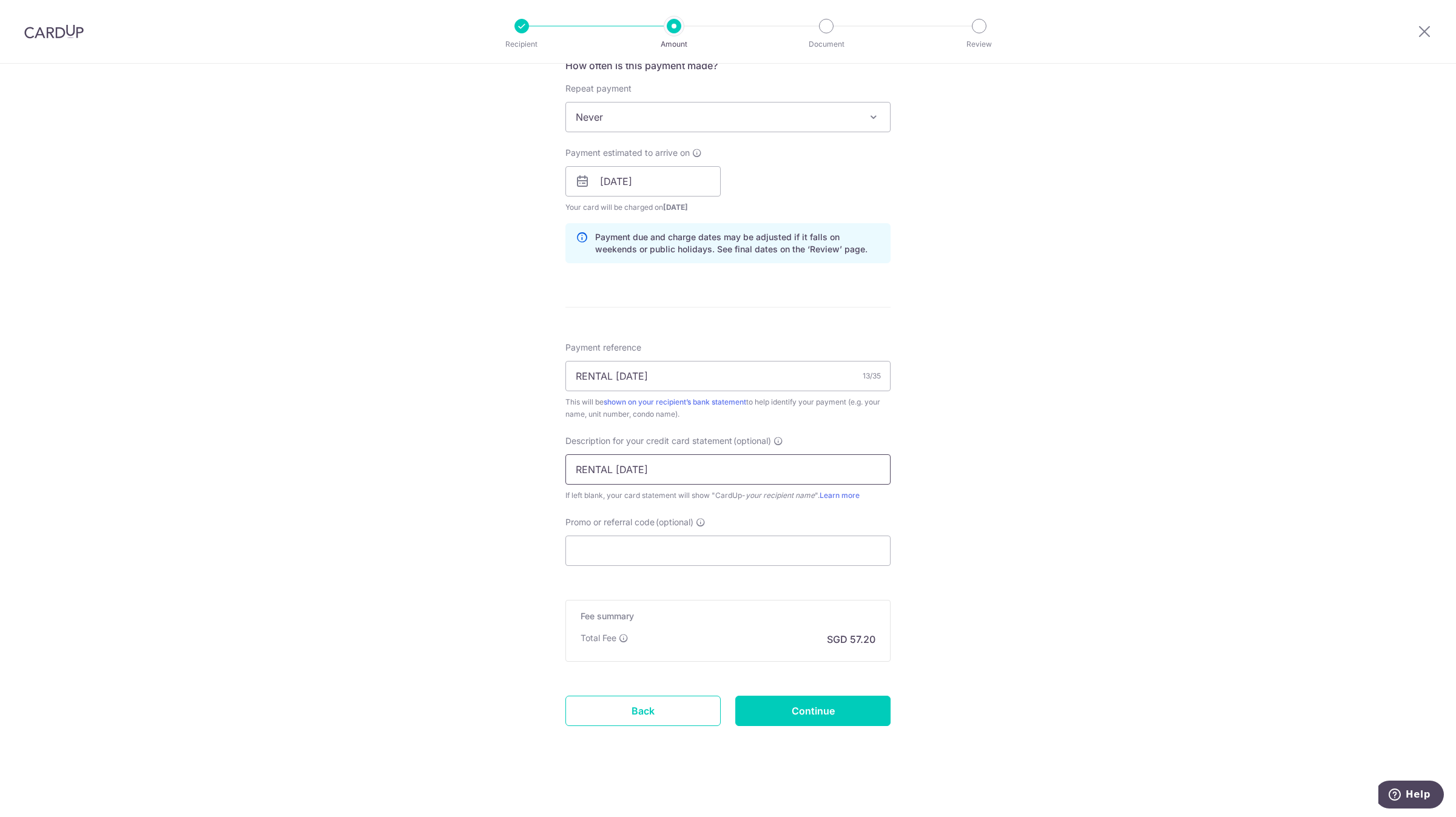
type input "RENTAL OCT 25"
click at [372, 486] on div "Tell us more about your payment Enter payment amount SGD 2,200.00 2200.00 GST (…" at bounding box center [728, 203] width 1456 height 1228
click at [608, 552] on input "Promo or referral code (optional)" at bounding box center [728, 550] width 325 height 30
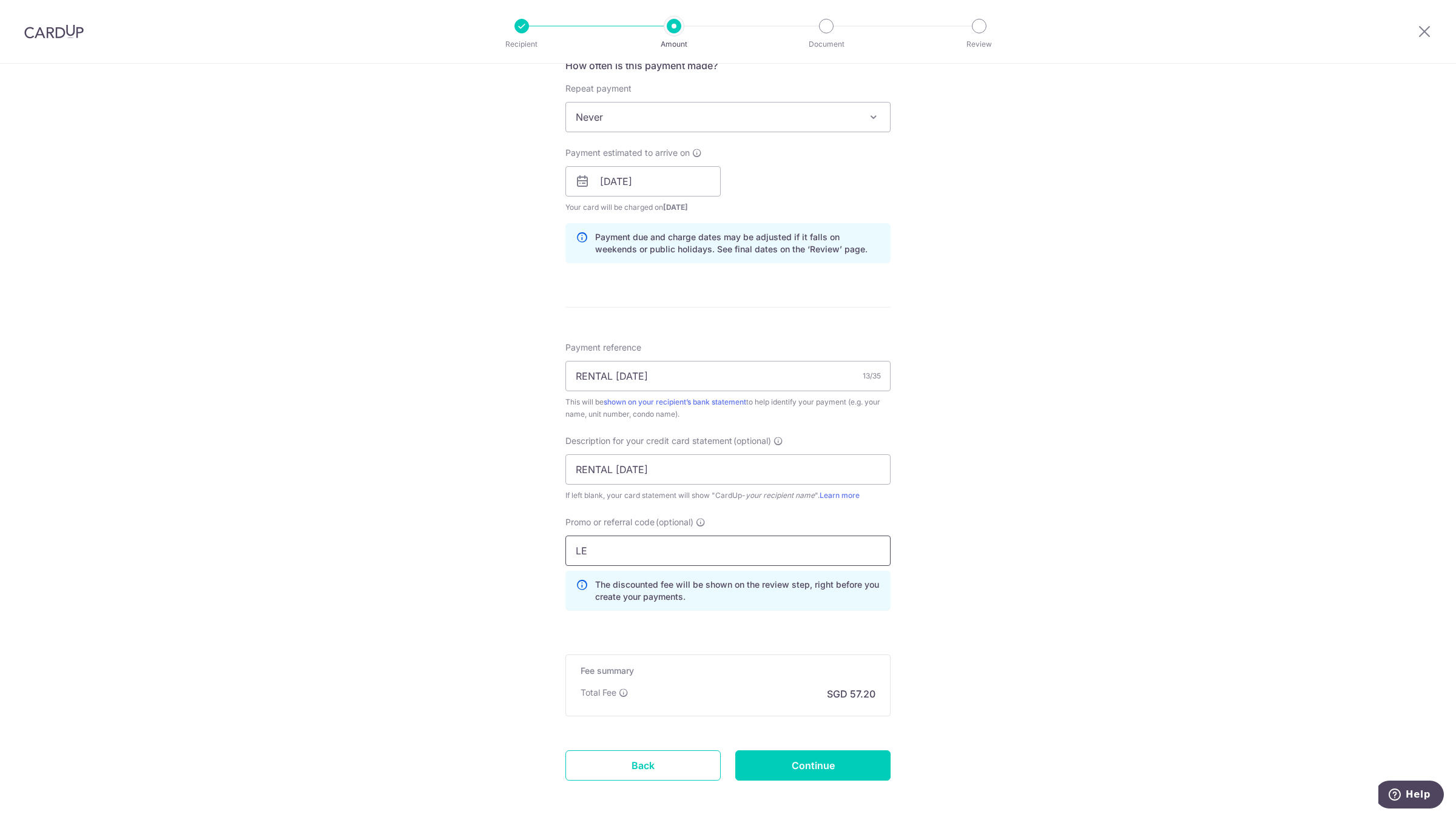
type input "L"
type input "lewis172"
click at [820, 774] on input "Continue" at bounding box center [813, 765] width 155 height 30
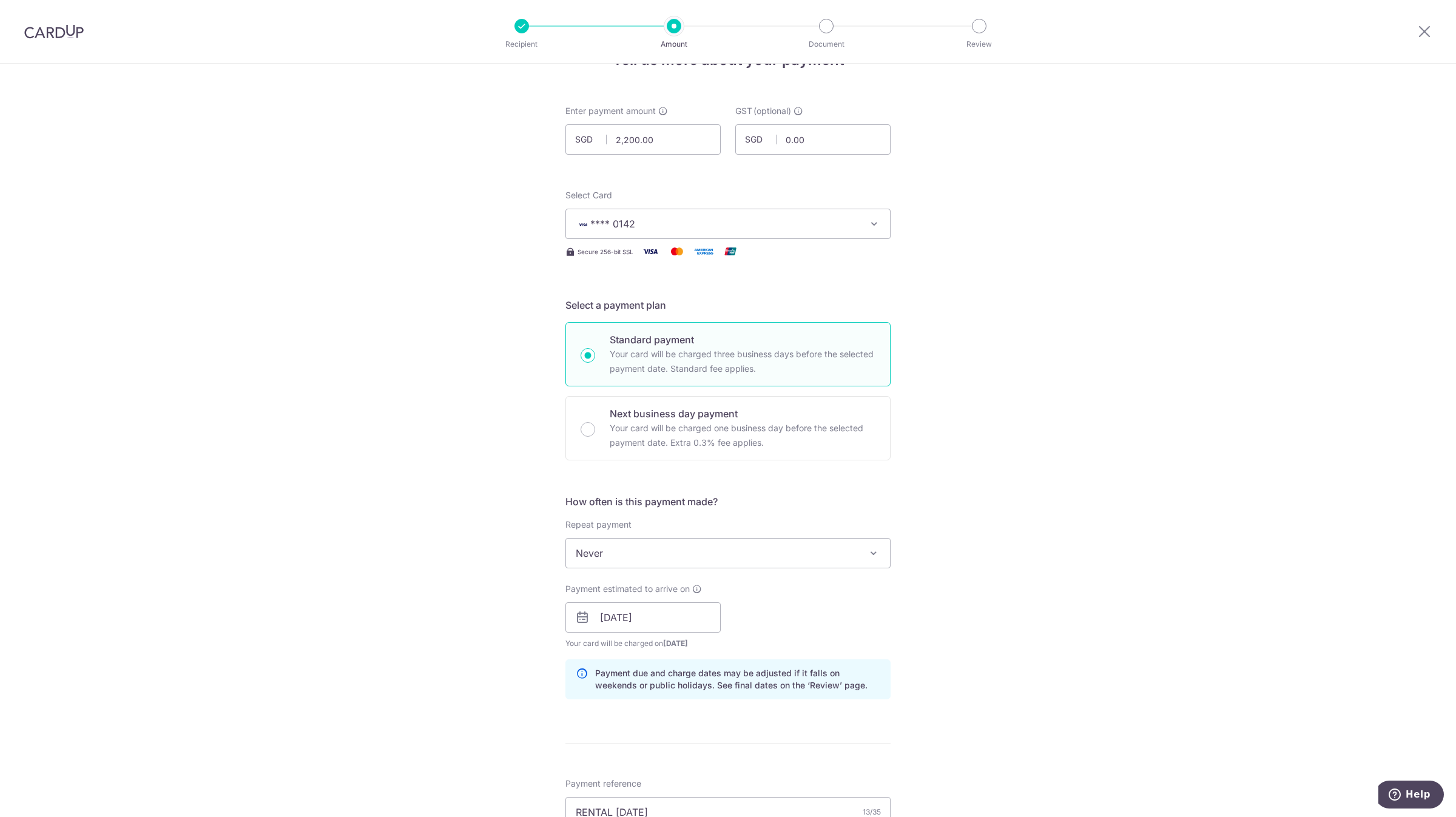
scroll to position [0, 0]
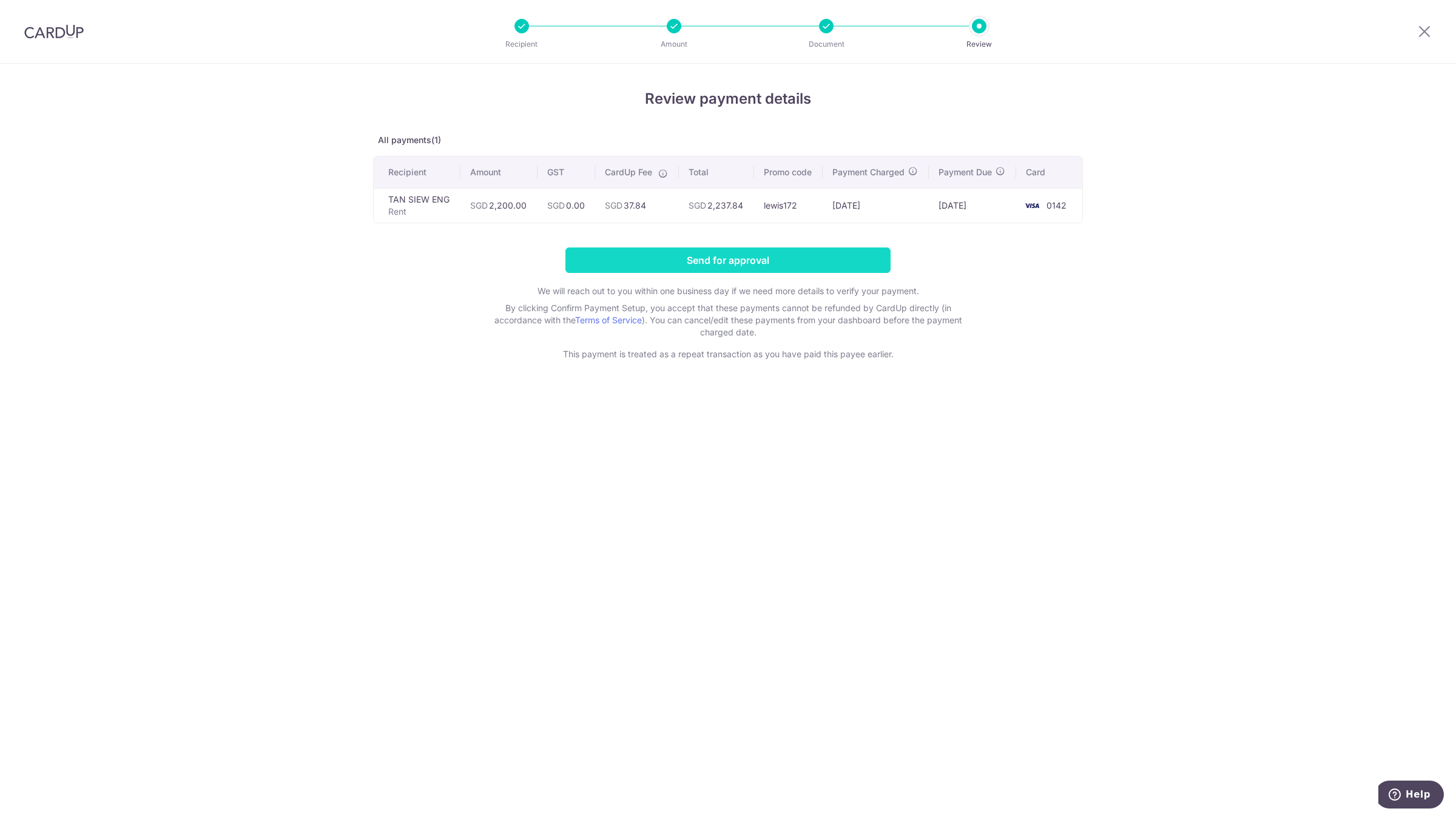
click at [749, 258] on input "Send for approval" at bounding box center [728, 260] width 325 height 25
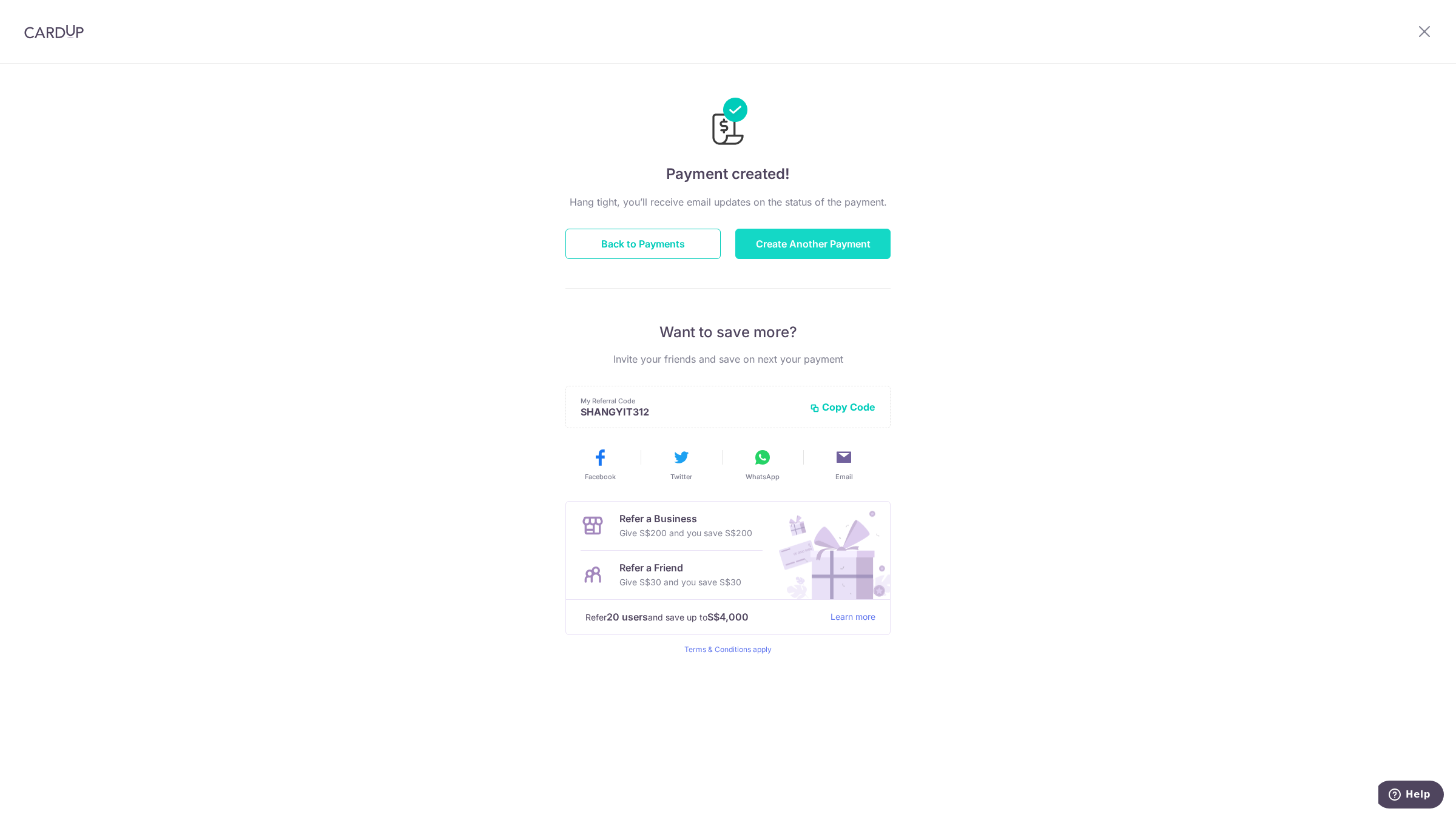
click at [812, 231] on button "Create Another Payment" at bounding box center [813, 244] width 155 height 30
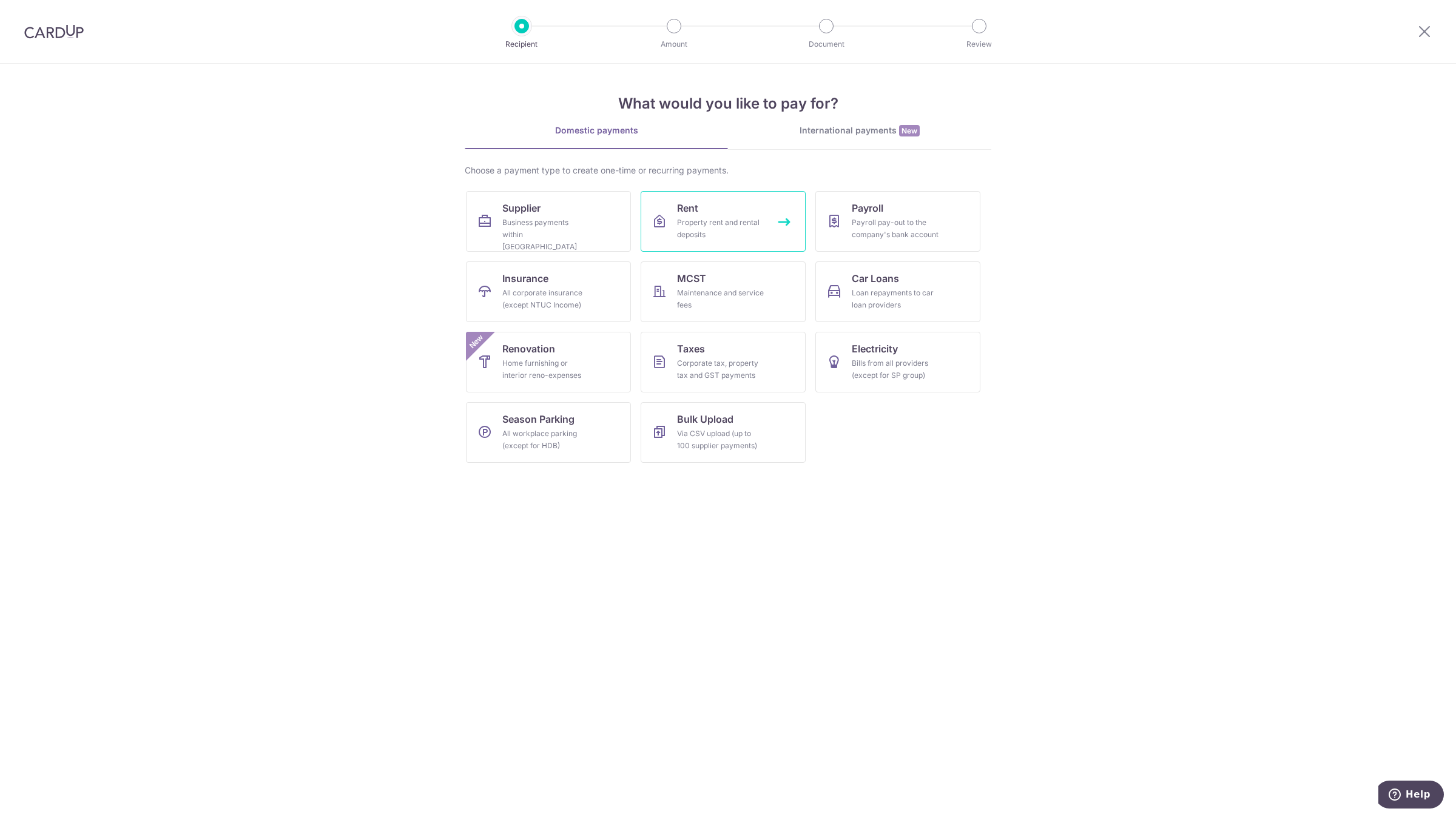
click at [754, 225] on div "Property rent and rental deposits" at bounding box center [721, 228] width 87 height 24
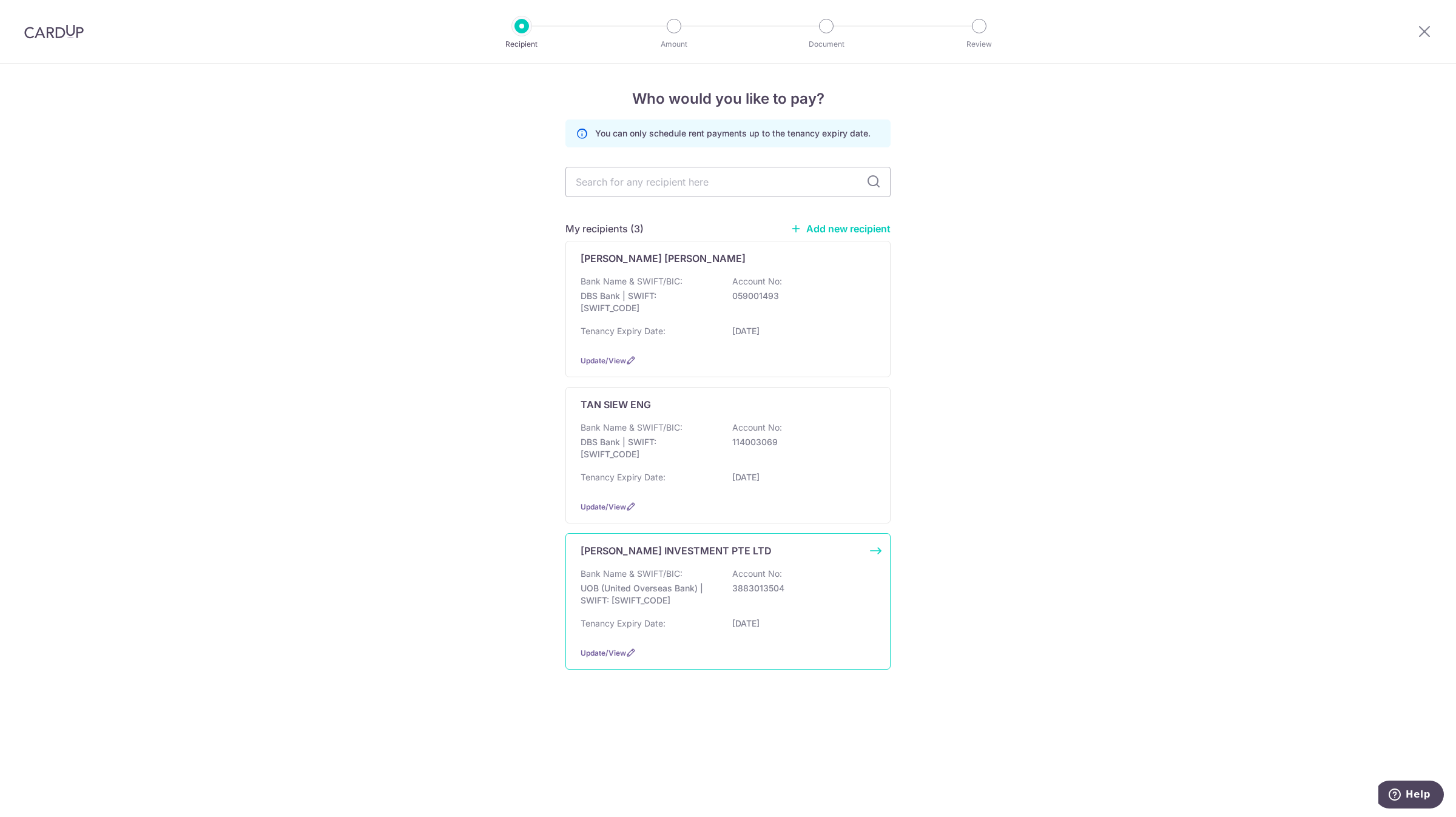
click at [619, 570] on p "Bank Name & SWIFT/BIC:" at bounding box center [632, 574] width 102 height 12
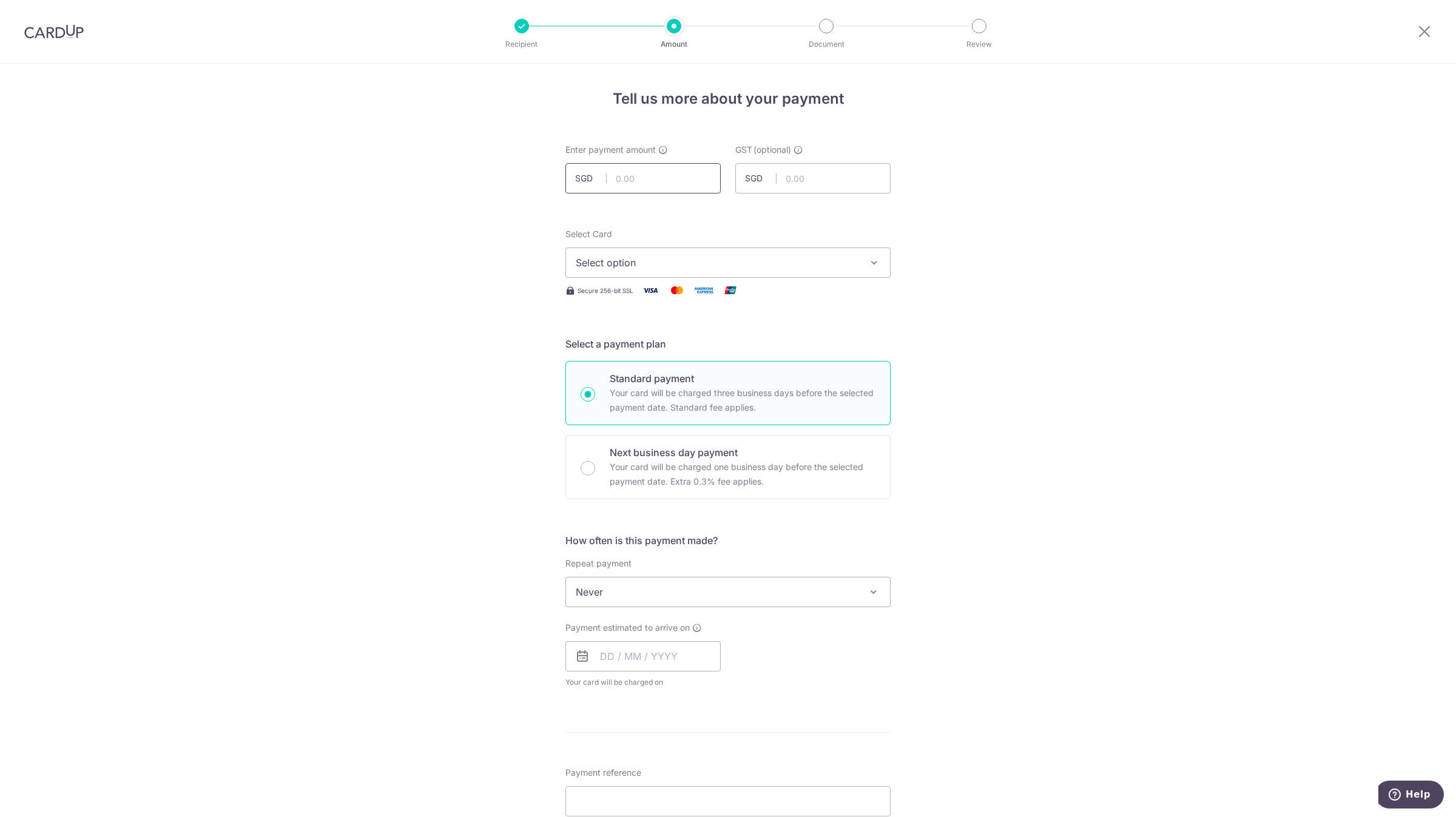
drag, startPoint x: 0, startPoint y: 0, endPoint x: 621, endPoint y: 170, distance: 643.8
click at [621, 170] on input "text" at bounding box center [643, 178] width 155 height 30
type input "2,725.00"
type input "0.00"
click at [719, 262] on span "Select option" at bounding box center [717, 262] width 283 height 14
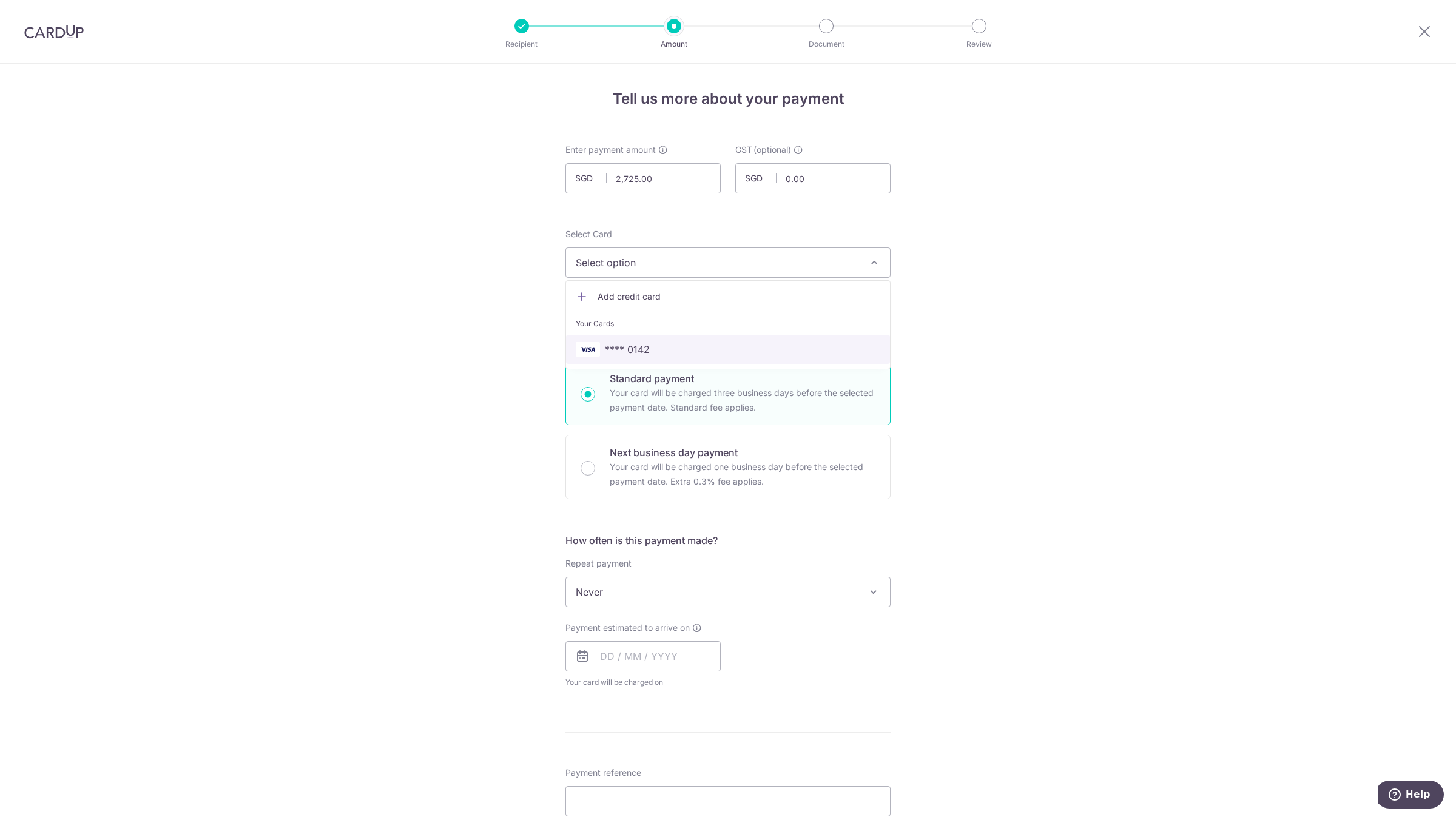
click at [673, 351] on span "**** 0142" at bounding box center [728, 349] width 305 height 14
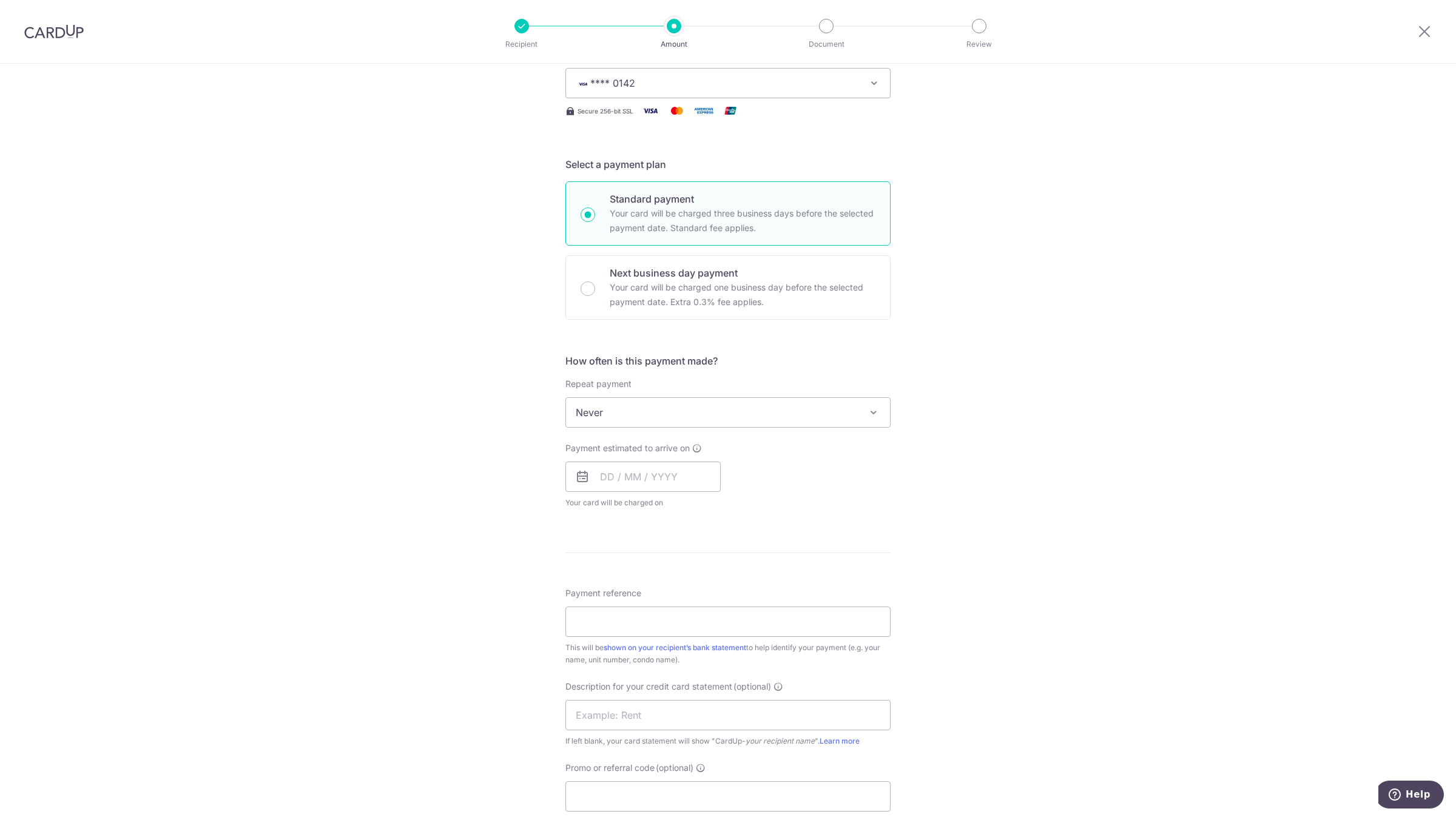
scroll to position [182, 0]
click at [624, 468] on input "text" at bounding box center [643, 474] width 155 height 30
click at [687, 582] on link "9" at bounding box center [687, 584] width 19 height 19
type input "09/10/2025"
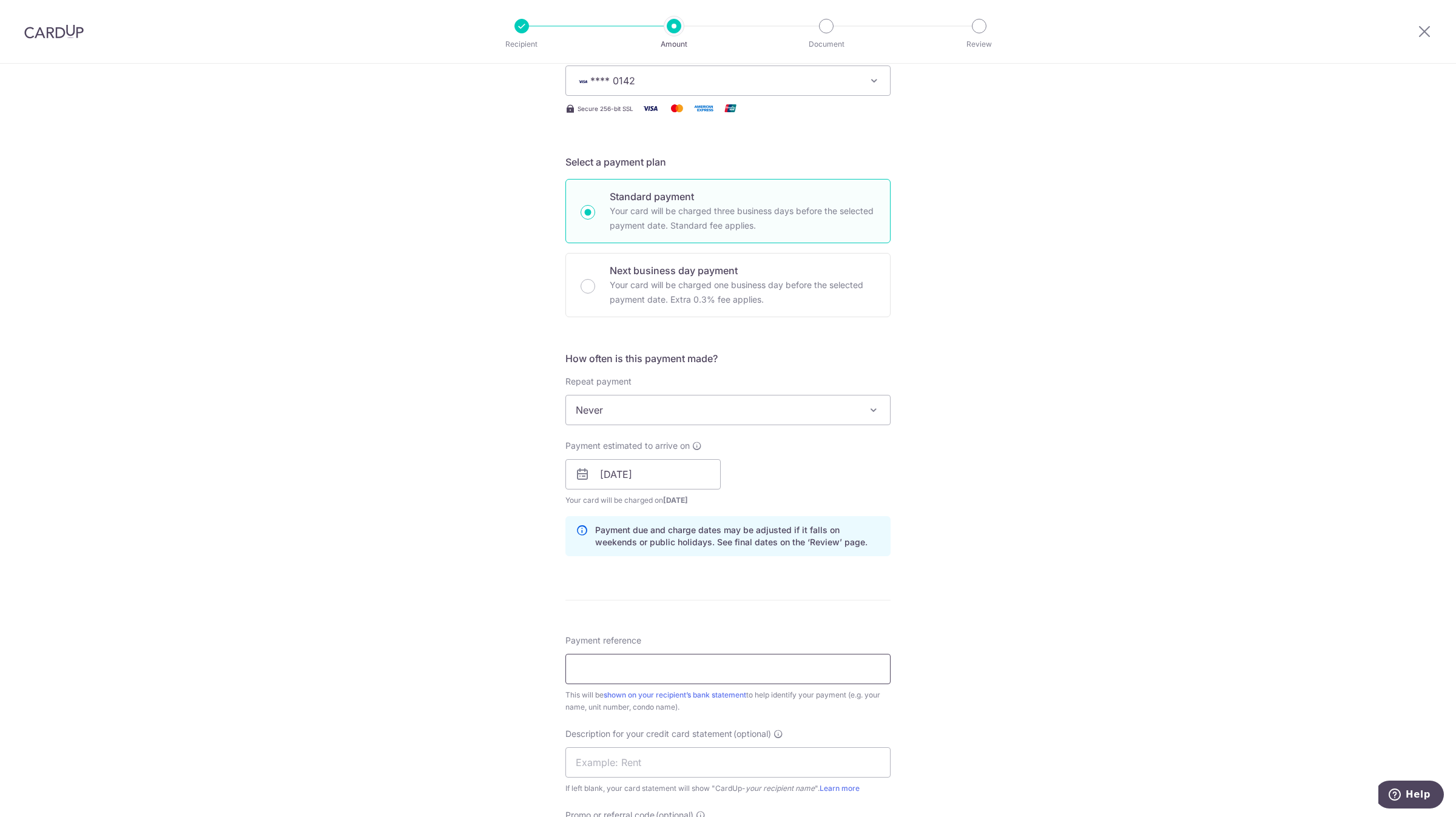
click at [623, 678] on input "Payment reference" at bounding box center [728, 669] width 325 height 30
drag, startPoint x: 618, startPoint y: 687, endPoint x: 426, endPoint y: 675, distance: 192.4
click at [426, 675] on div "Tell us more about your payment Enter payment amount SGD 2,725.00 2725.00 GST (…" at bounding box center [728, 496] width 1456 height 1228
click at [595, 675] on input "ren" at bounding box center [728, 669] width 325 height 30
drag, startPoint x: 601, startPoint y: 672, endPoint x: 439, endPoint y: 657, distance: 162.7
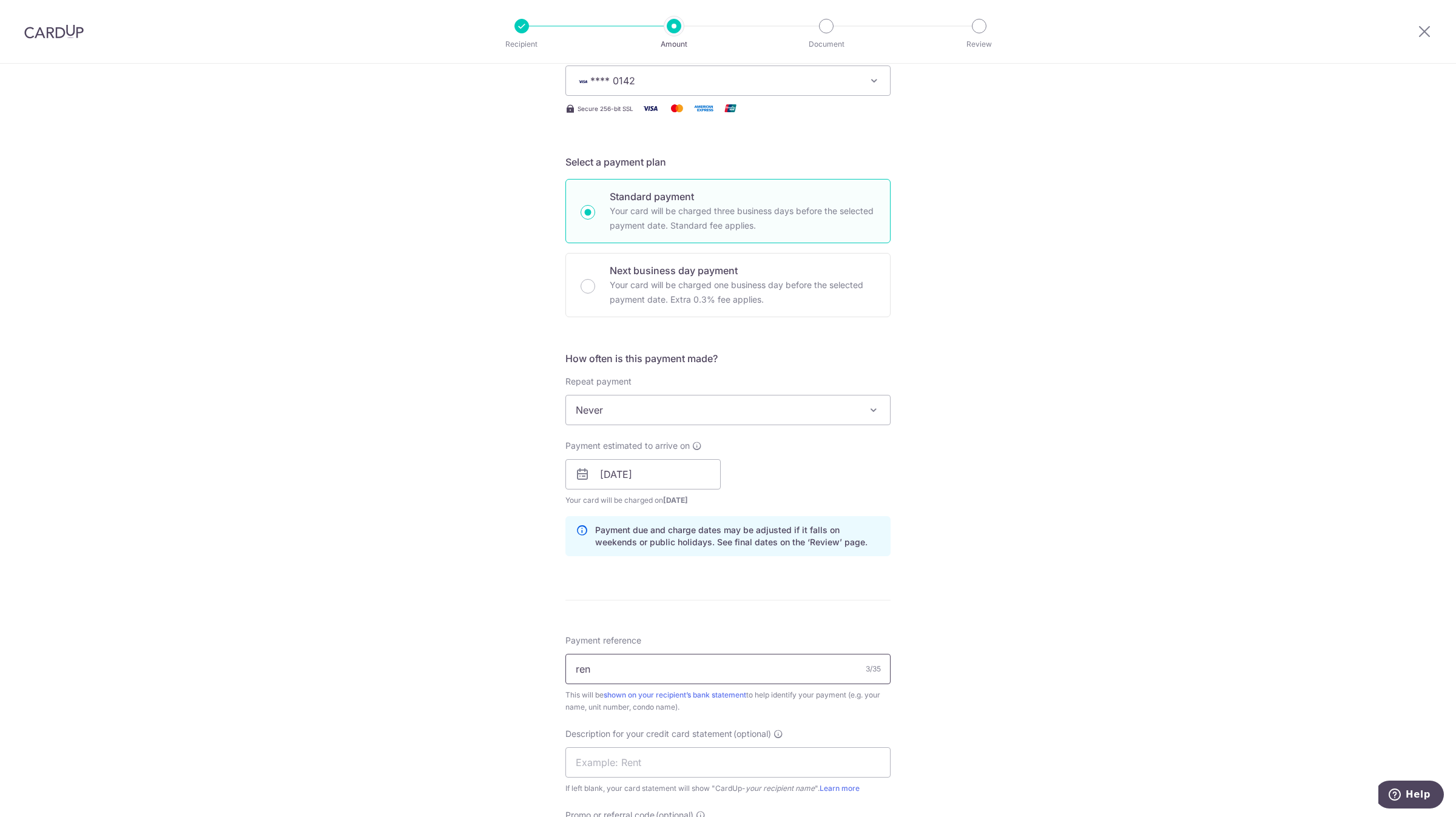
click at [455, 657] on div "Tell us more about your payment Enter payment amount SGD 2,725.00 2725.00 GST (…" at bounding box center [728, 496] width 1456 height 1228
type input "RENTAL OCT 25"
click at [662, 765] on input "text" at bounding box center [728, 762] width 325 height 30
type input "RENTAL OCT 25"
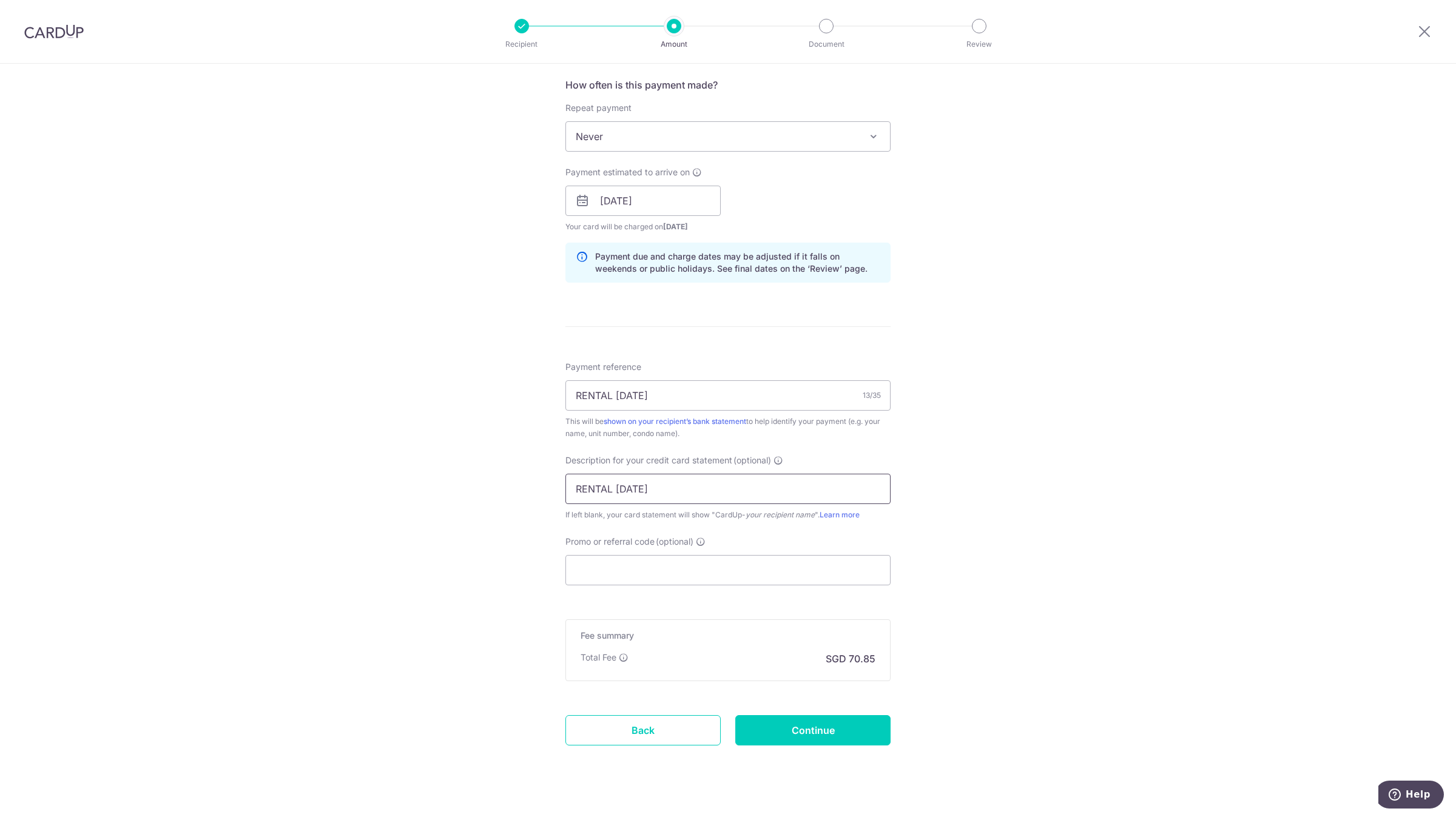
scroll to position [475, 0]
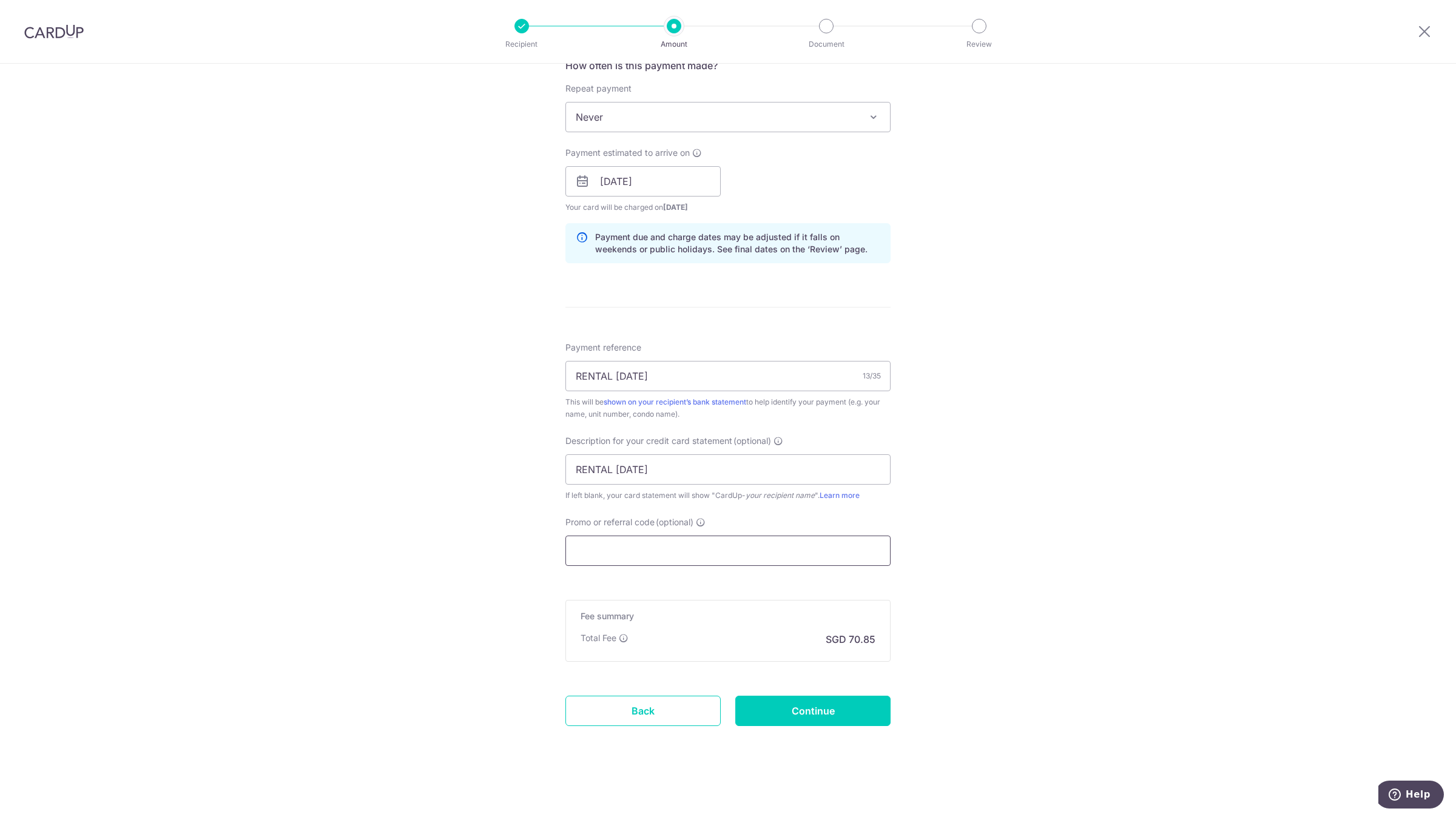
click at [633, 556] on input "Promo or referral code (optional)" at bounding box center [728, 550] width 325 height 30
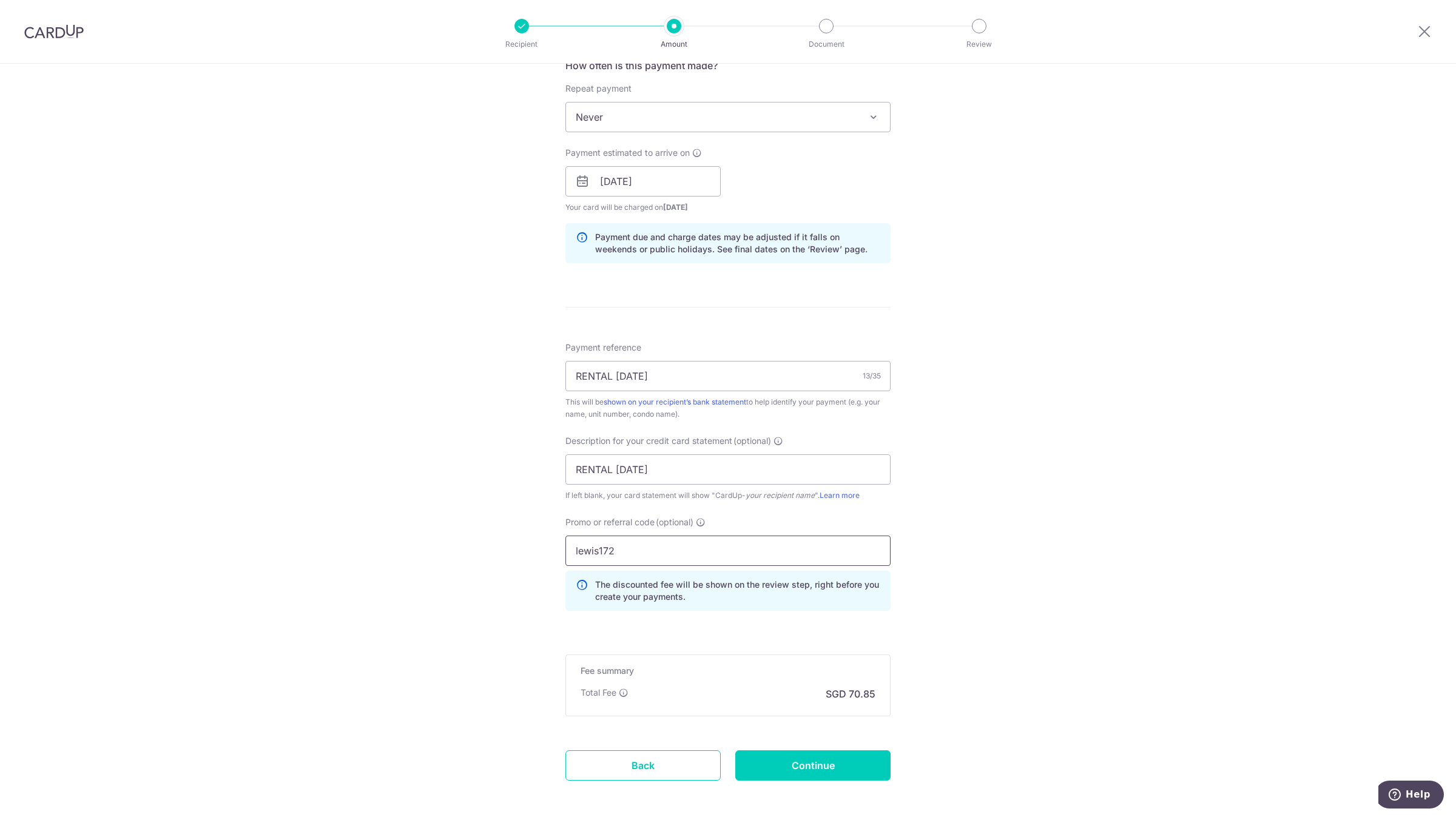
type input "lewis172"
click at [800, 767] on input "Continue" at bounding box center [813, 765] width 155 height 30
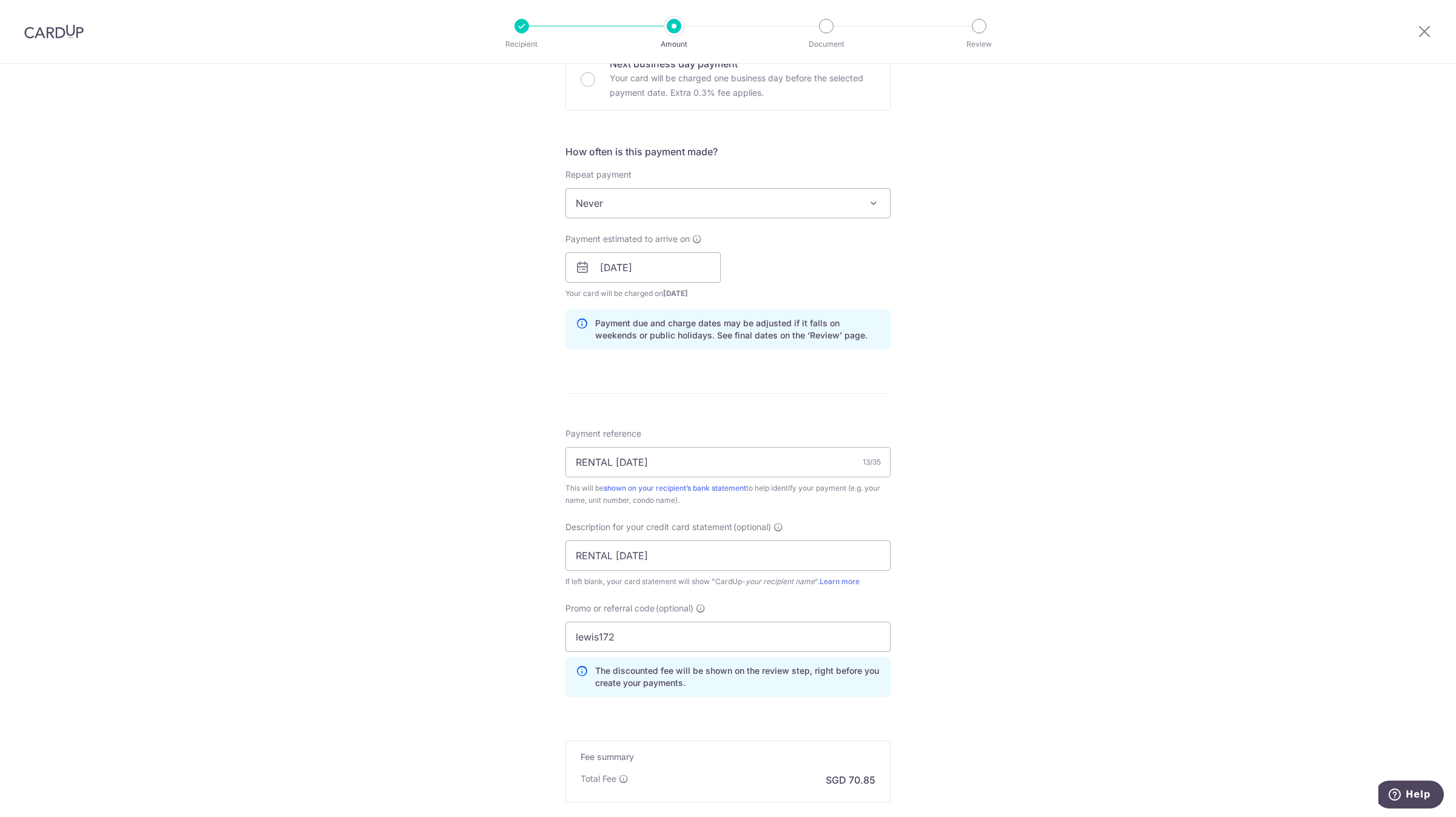
scroll to position [530, 0]
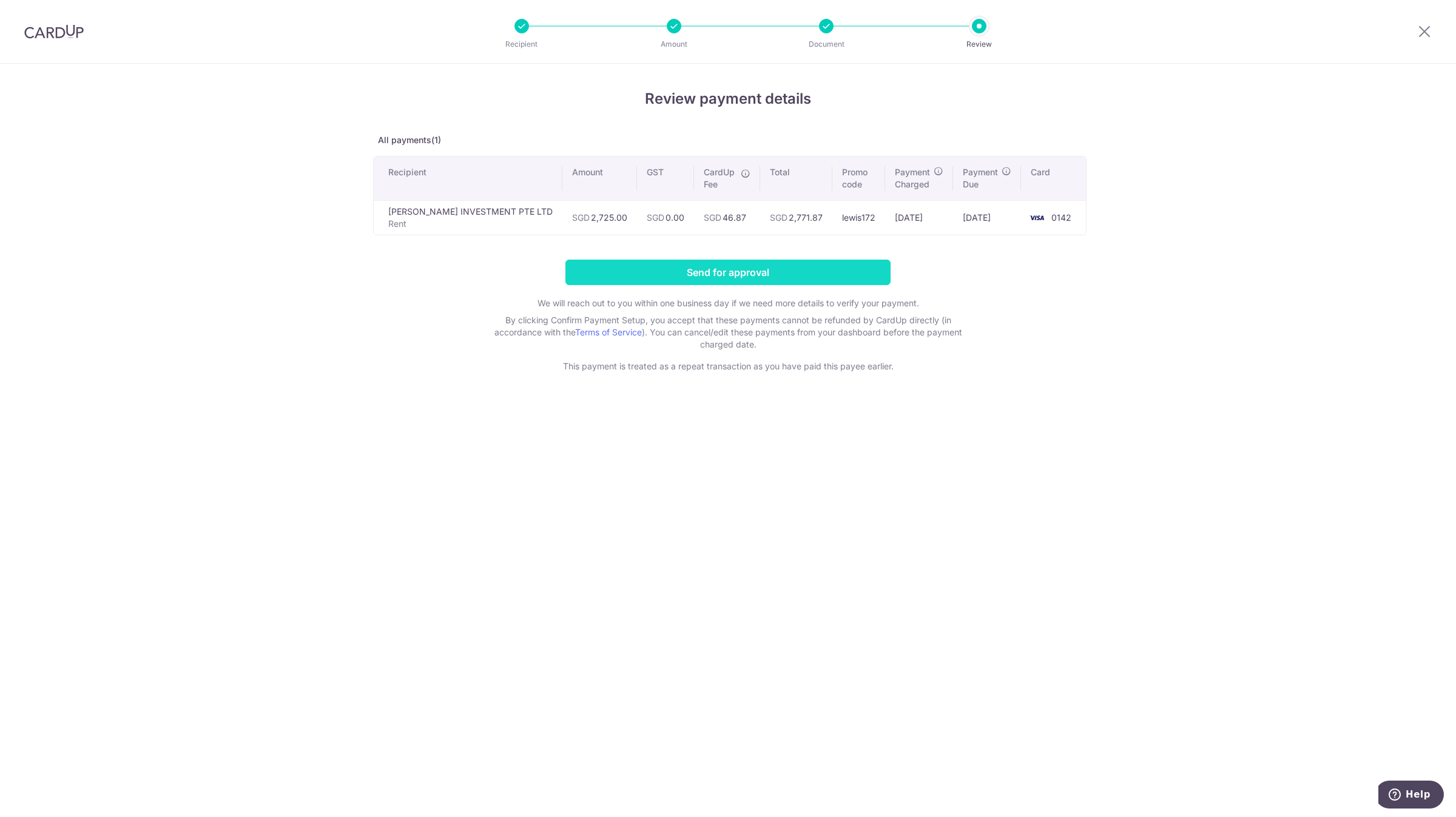
click at [727, 270] on input "Send for approval" at bounding box center [728, 272] width 325 height 25
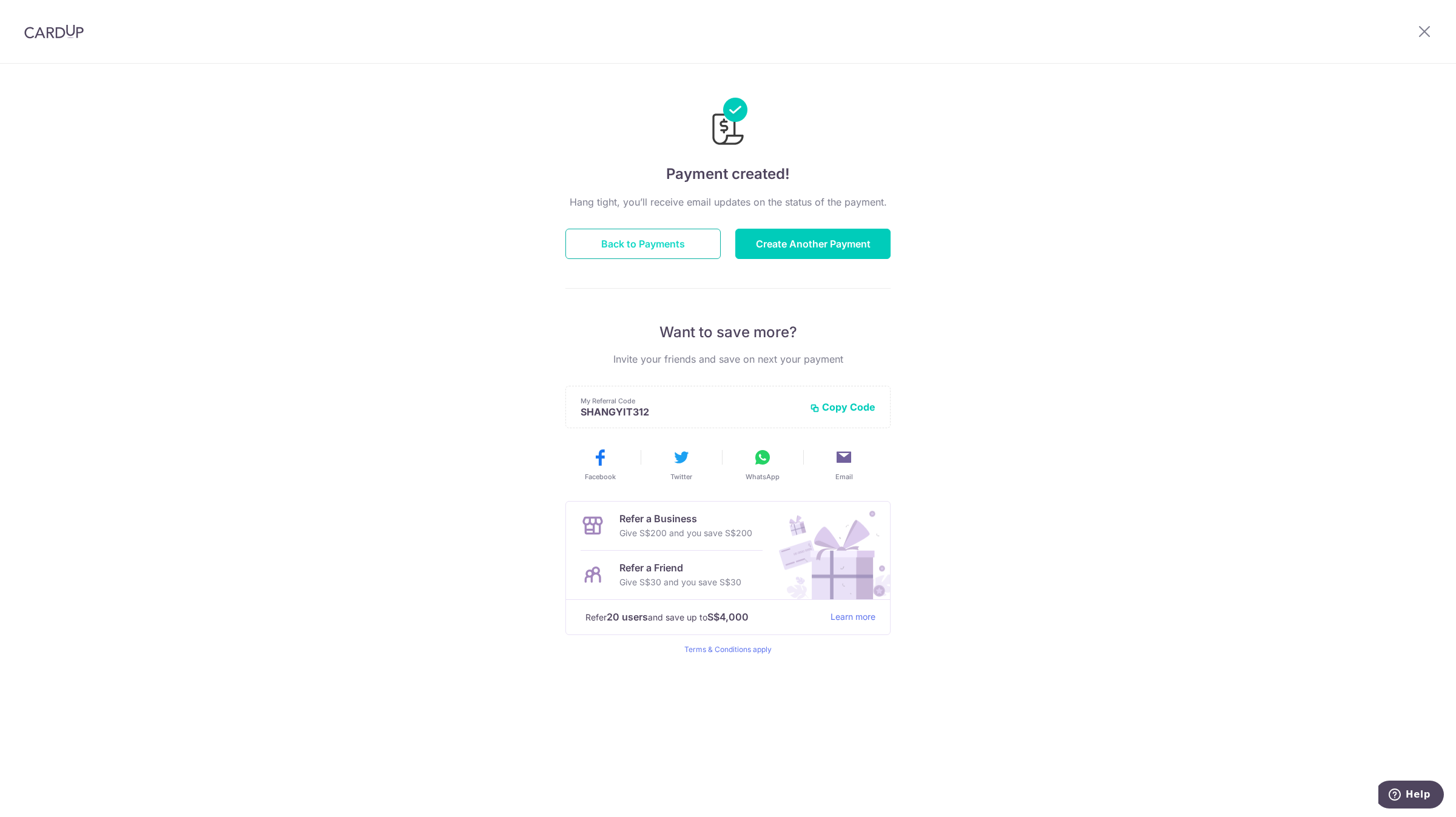
click at [662, 244] on button "Back to Payments" at bounding box center [643, 244] width 155 height 30
